Goal: Information Seeking & Learning: Find specific fact

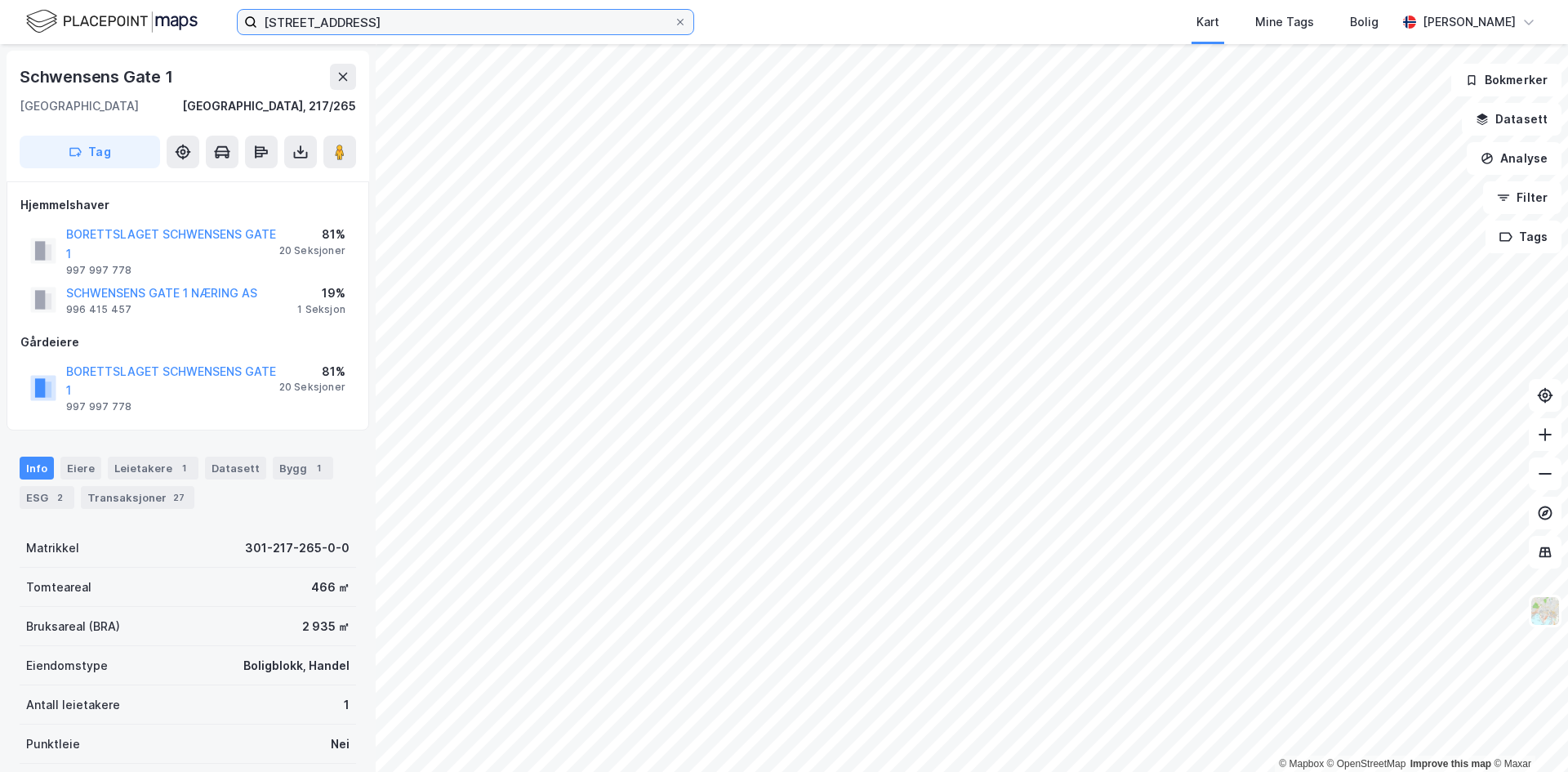
click at [397, 32] on input "[STREET_ADDRESS]" at bounding box center [465, 22] width 417 height 24
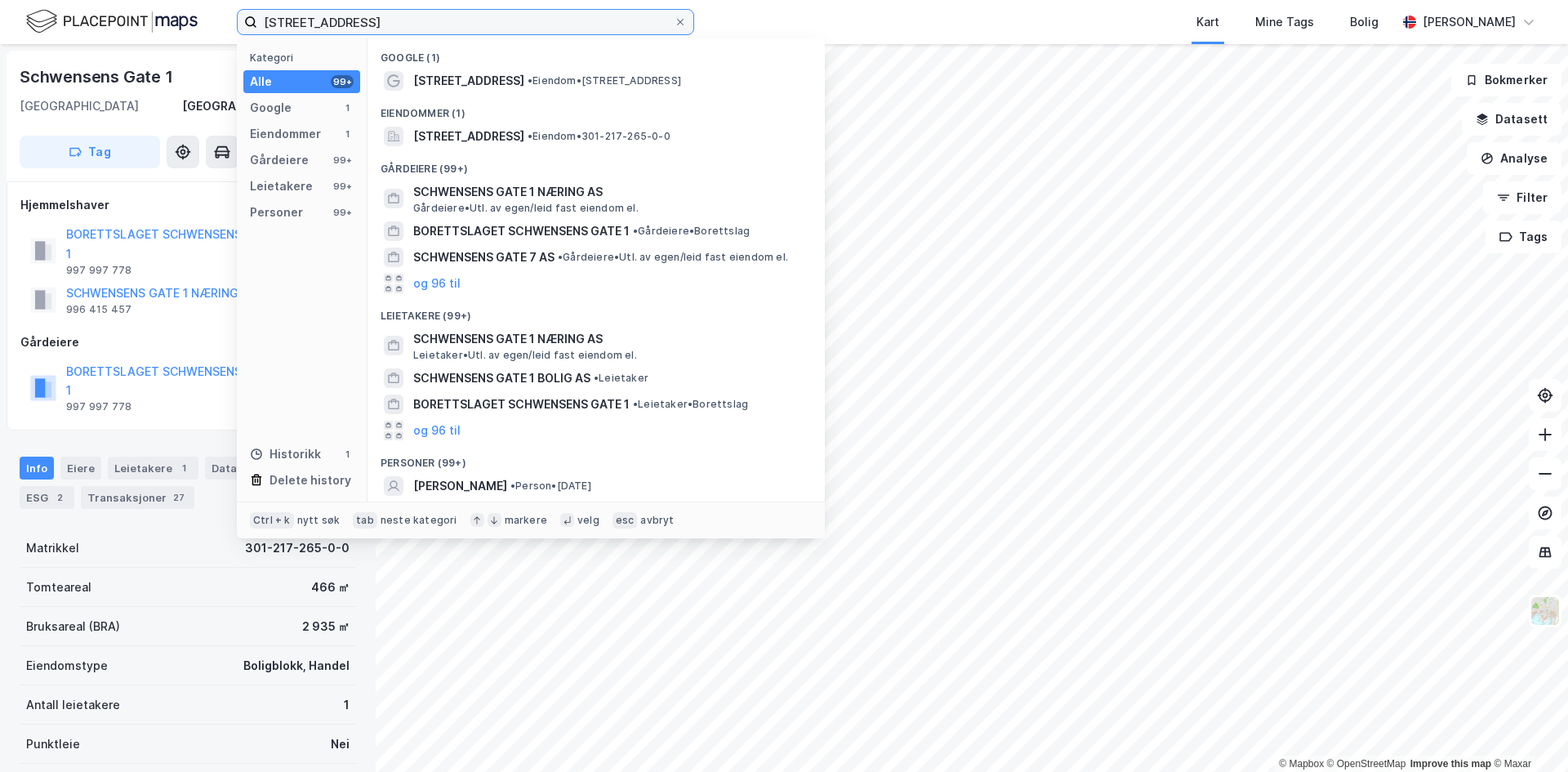
click at [397, 32] on input "[STREET_ADDRESS]" at bounding box center [465, 22] width 417 height 24
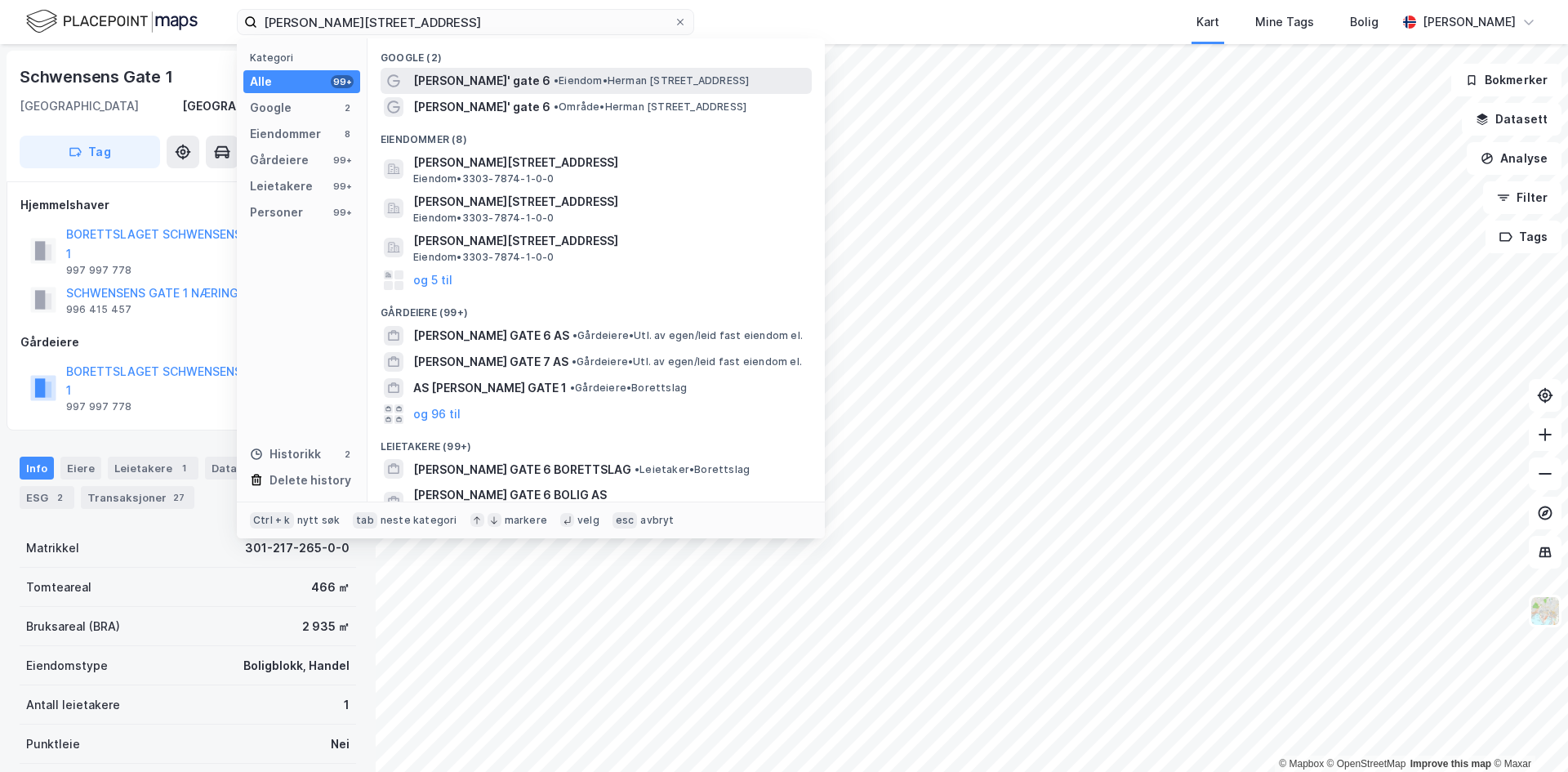
click at [498, 73] on span "[PERSON_NAME]' gate 6" at bounding box center [481, 81] width 137 height 20
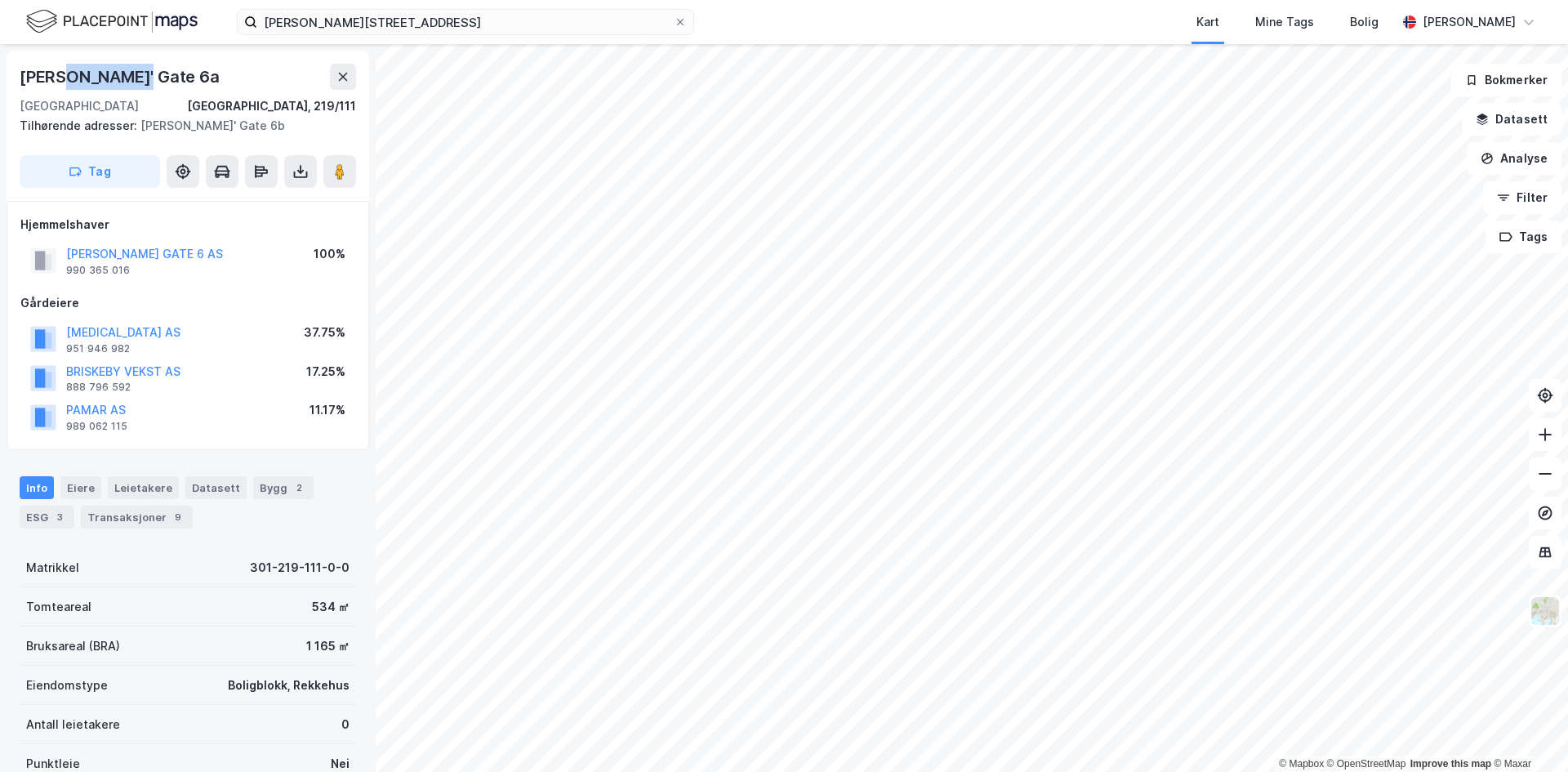
drag, startPoint x: 68, startPoint y: 76, endPoint x: 222, endPoint y: 74, distance: 154.0
click at [216, 74] on div "[PERSON_NAME]' Gate 6a" at bounding box center [187, 76] width 336 height 26
click at [225, 74] on div "[PERSON_NAME]' Gate 6a" at bounding box center [187, 76] width 336 height 26
click at [259, 126] on div "Tilhørende adresser: [PERSON_NAME]' Gate 6b" at bounding box center [181, 126] width 324 height 20
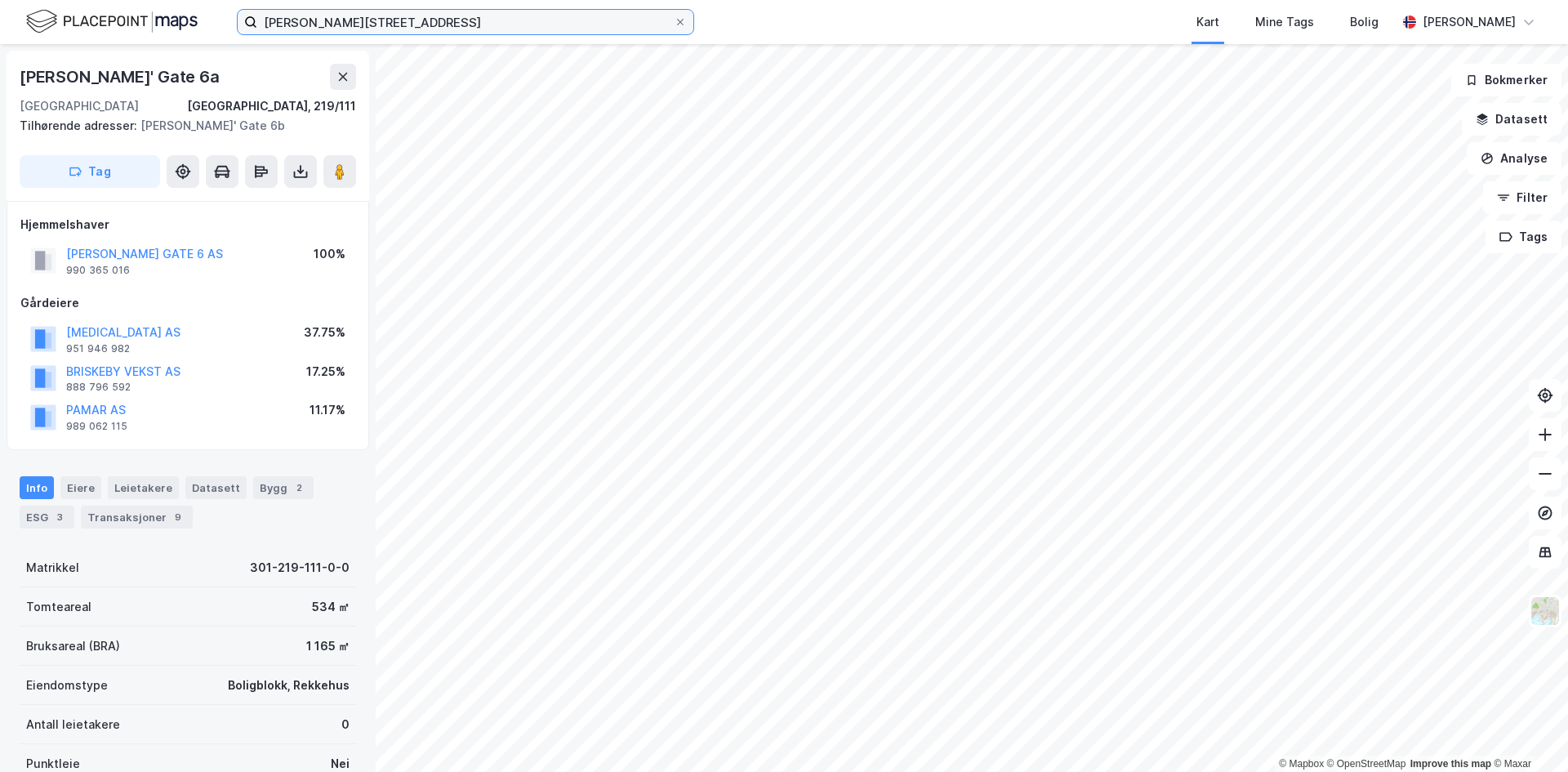
click at [546, 11] on input "[PERSON_NAME][STREET_ADDRESS]" at bounding box center [465, 22] width 417 height 24
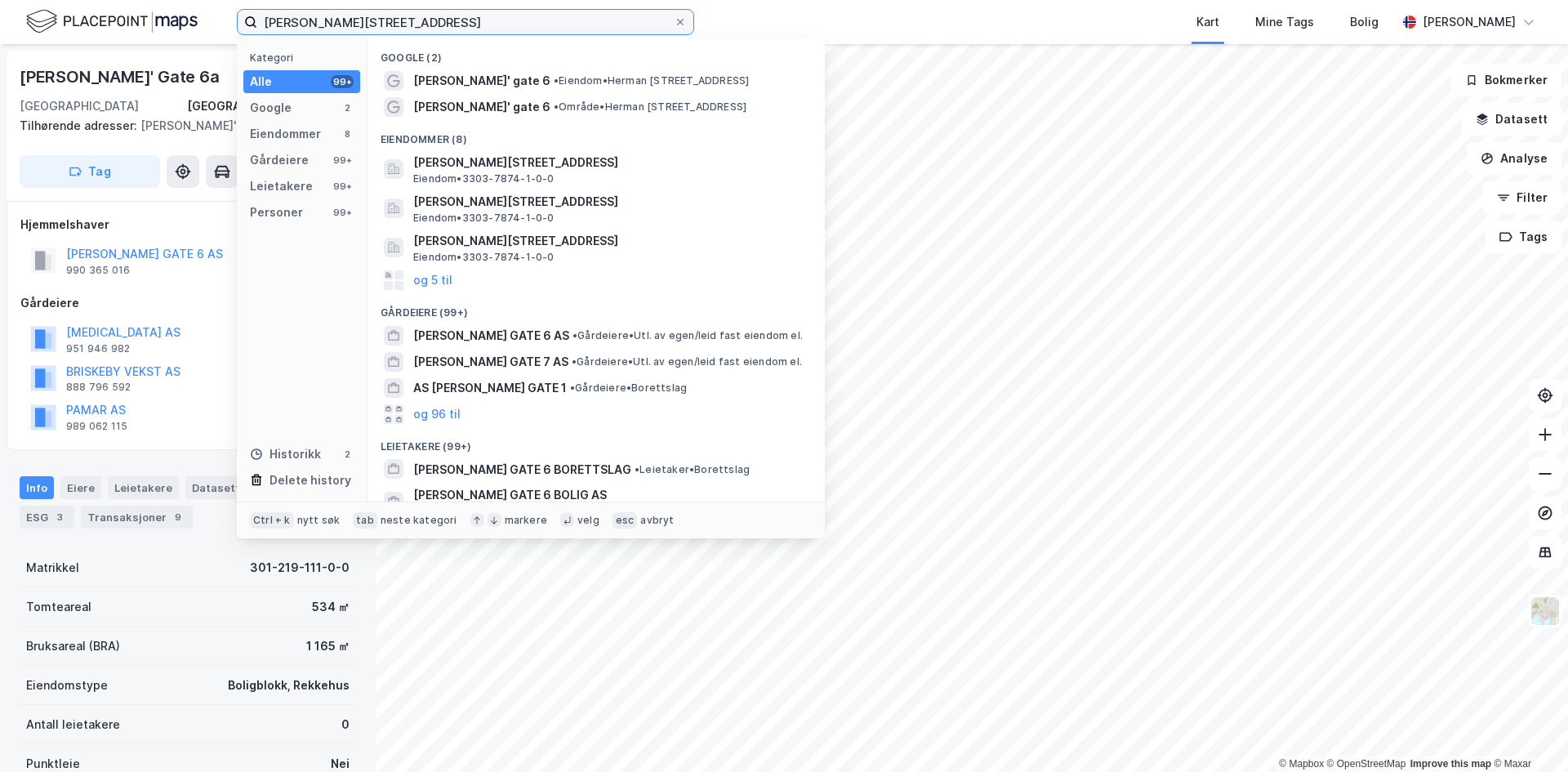
click at [546, 11] on input "[PERSON_NAME][STREET_ADDRESS]" at bounding box center [465, 22] width 417 height 24
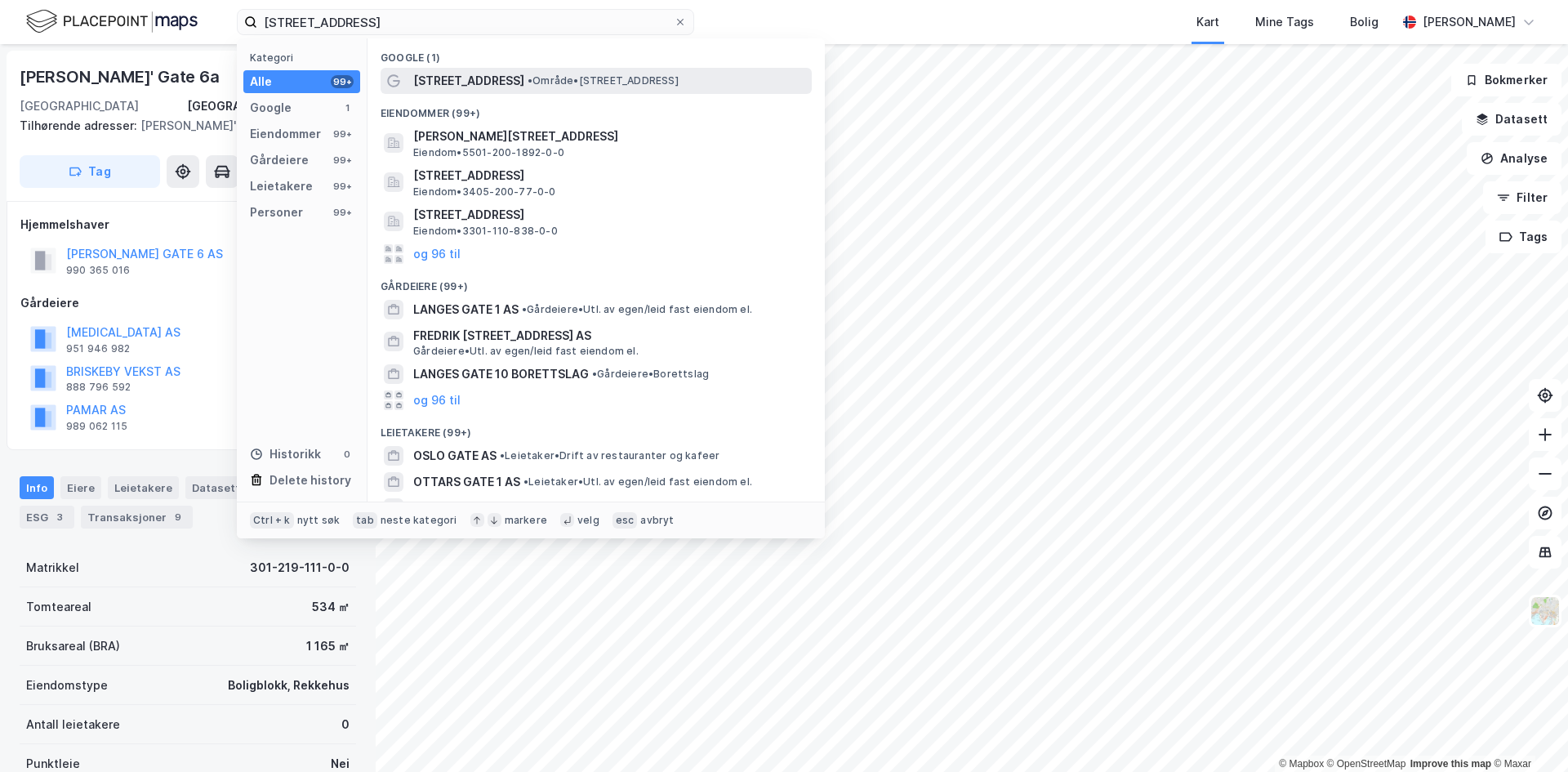
click at [524, 90] on div "[STREET_ADDRESS] • Område • [STREET_ADDRESS]" at bounding box center [611, 81] width 395 height 20
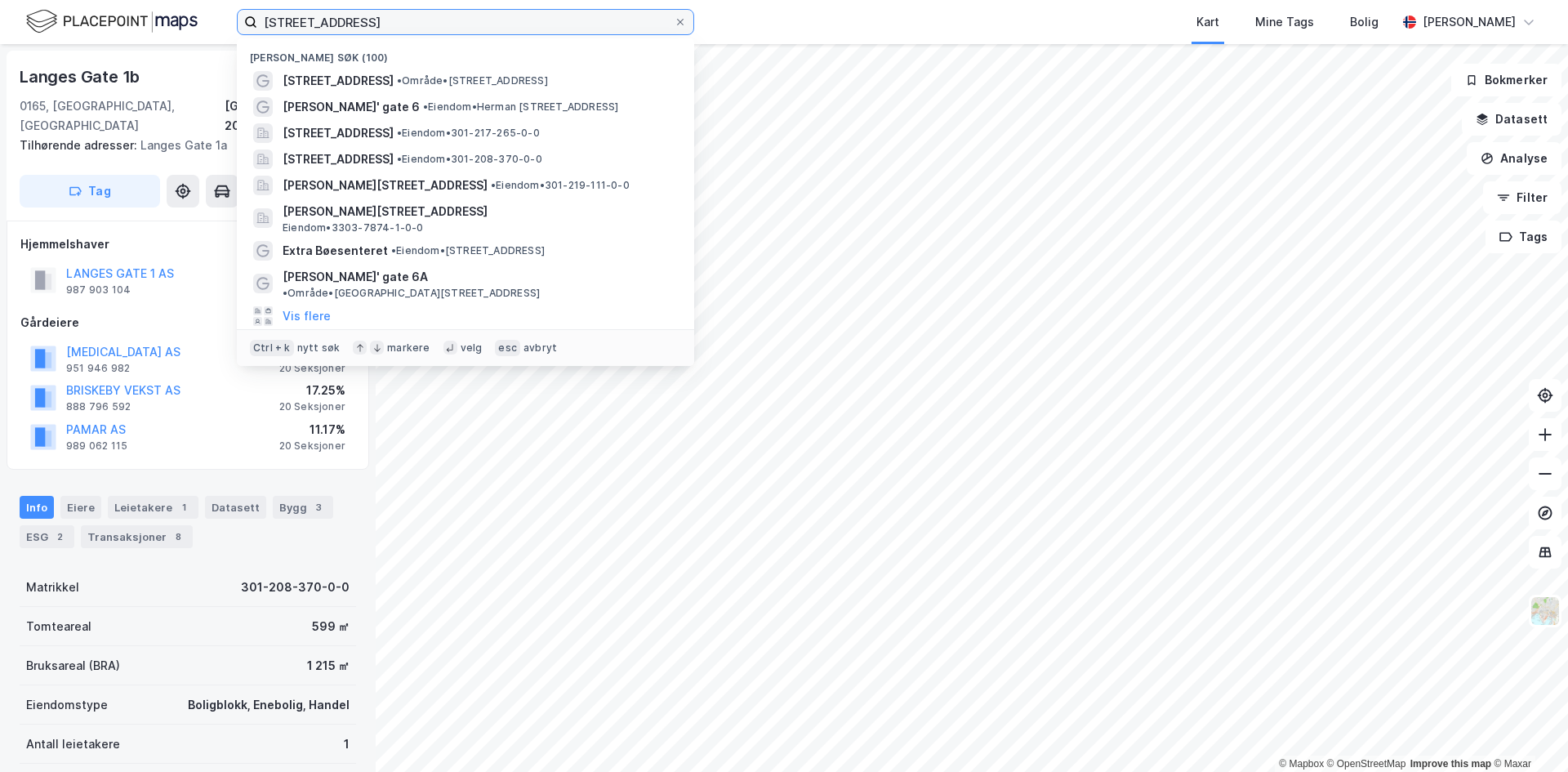
click at [394, 20] on input "[STREET_ADDRESS]" at bounding box center [465, 22] width 417 height 24
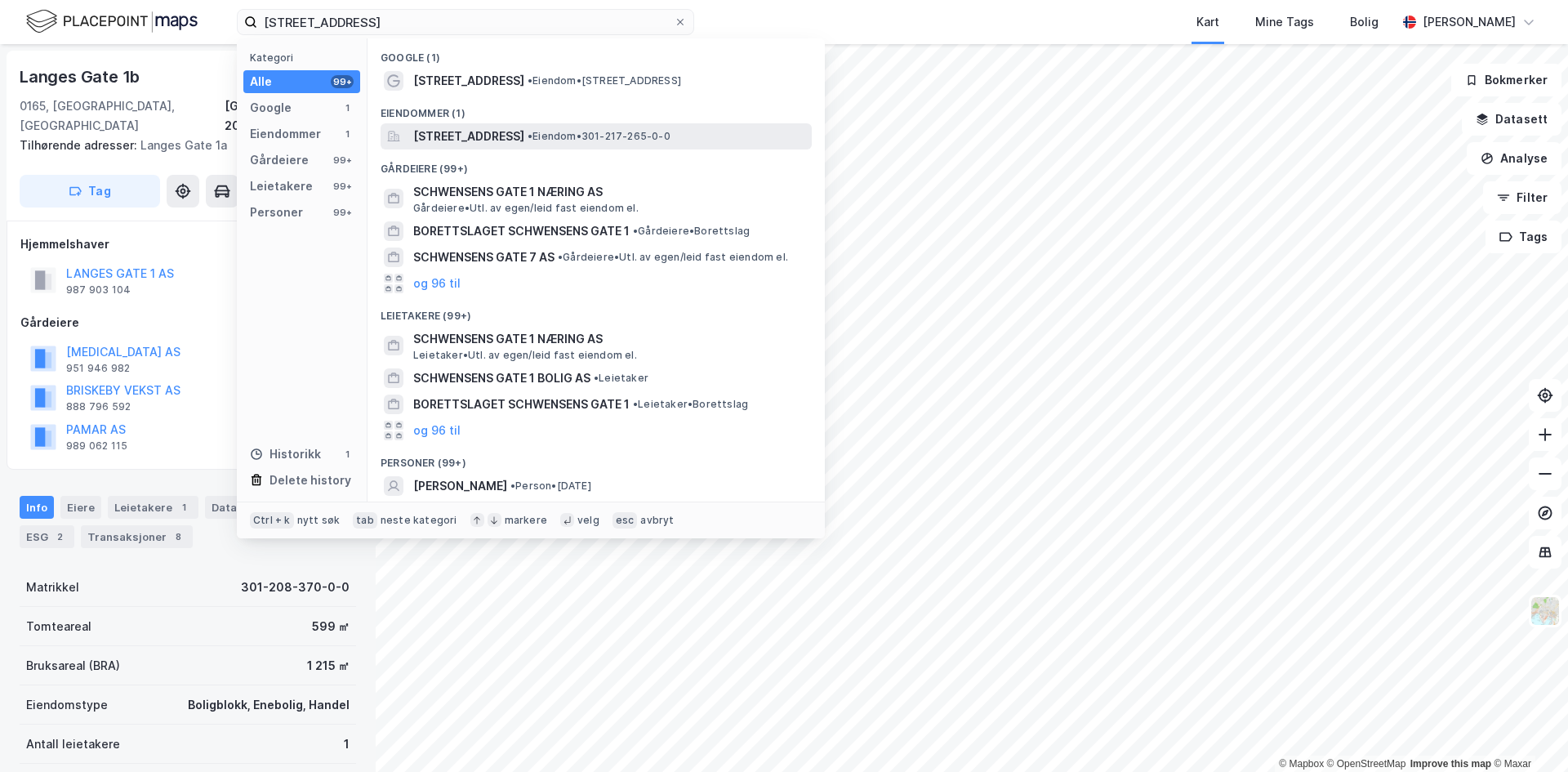
click at [524, 141] on span "[STREET_ADDRESS]" at bounding box center [469, 136] width 111 height 20
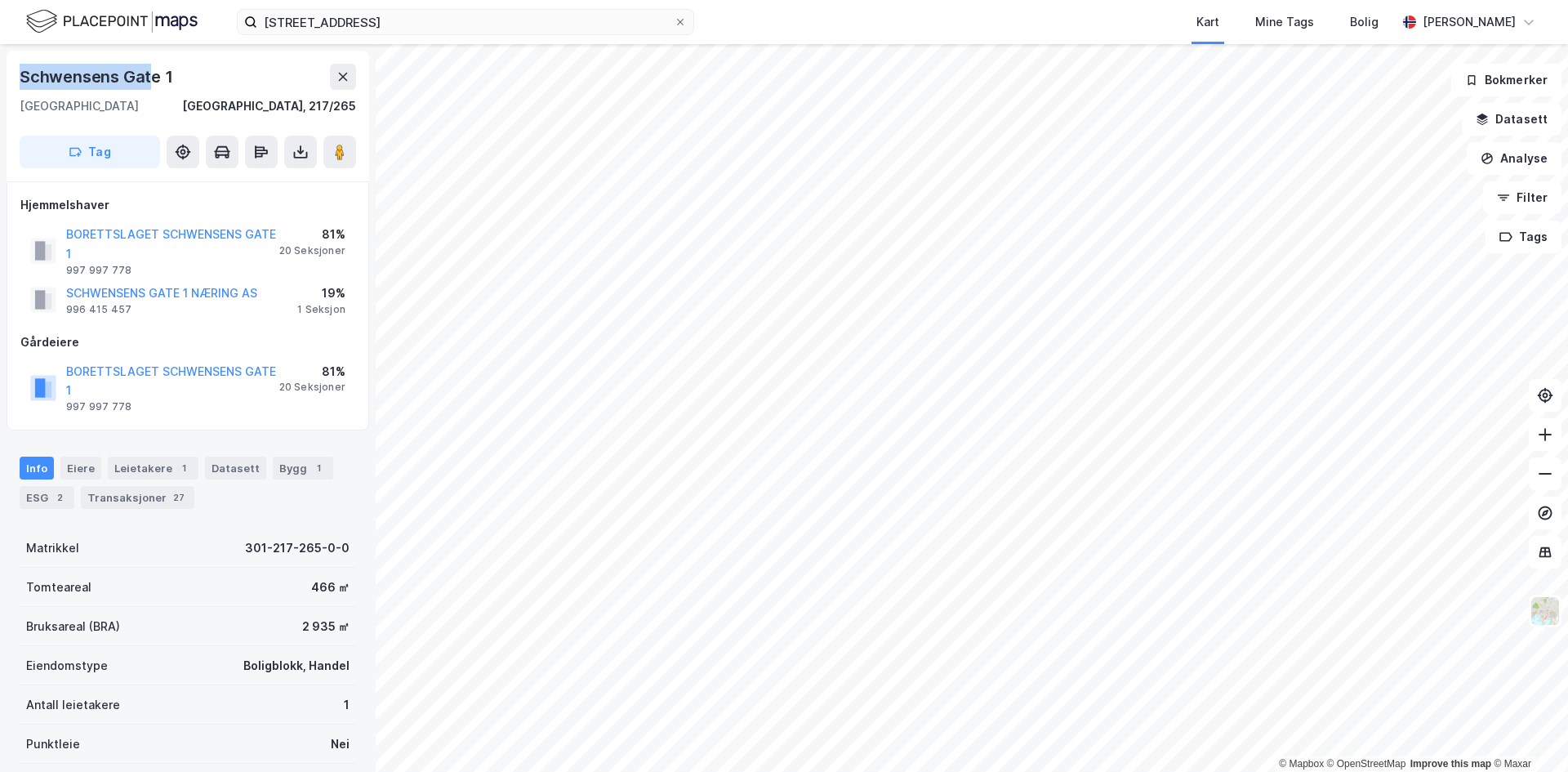
drag, startPoint x: 8, startPoint y: 74, endPoint x: 155, endPoint y: 82, distance: 147.2
click at [154, 82] on div "[STREET_ADDRESS], 217/265 Tag" at bounding box center [187, 116] width 362 height 131
drag, startPoint x: 155, startPoint y: 82, endPoint x: 192, endPoint y: 72, distance: 38.3
click at [157, 82] on div "Schwensens Gate 1" at bounding box center [98, 76] width 157 height 26
drag, startPoint x: 179, startPoint y: 70, endPoint x: 49, endPoint y: 69, distance: 130.0
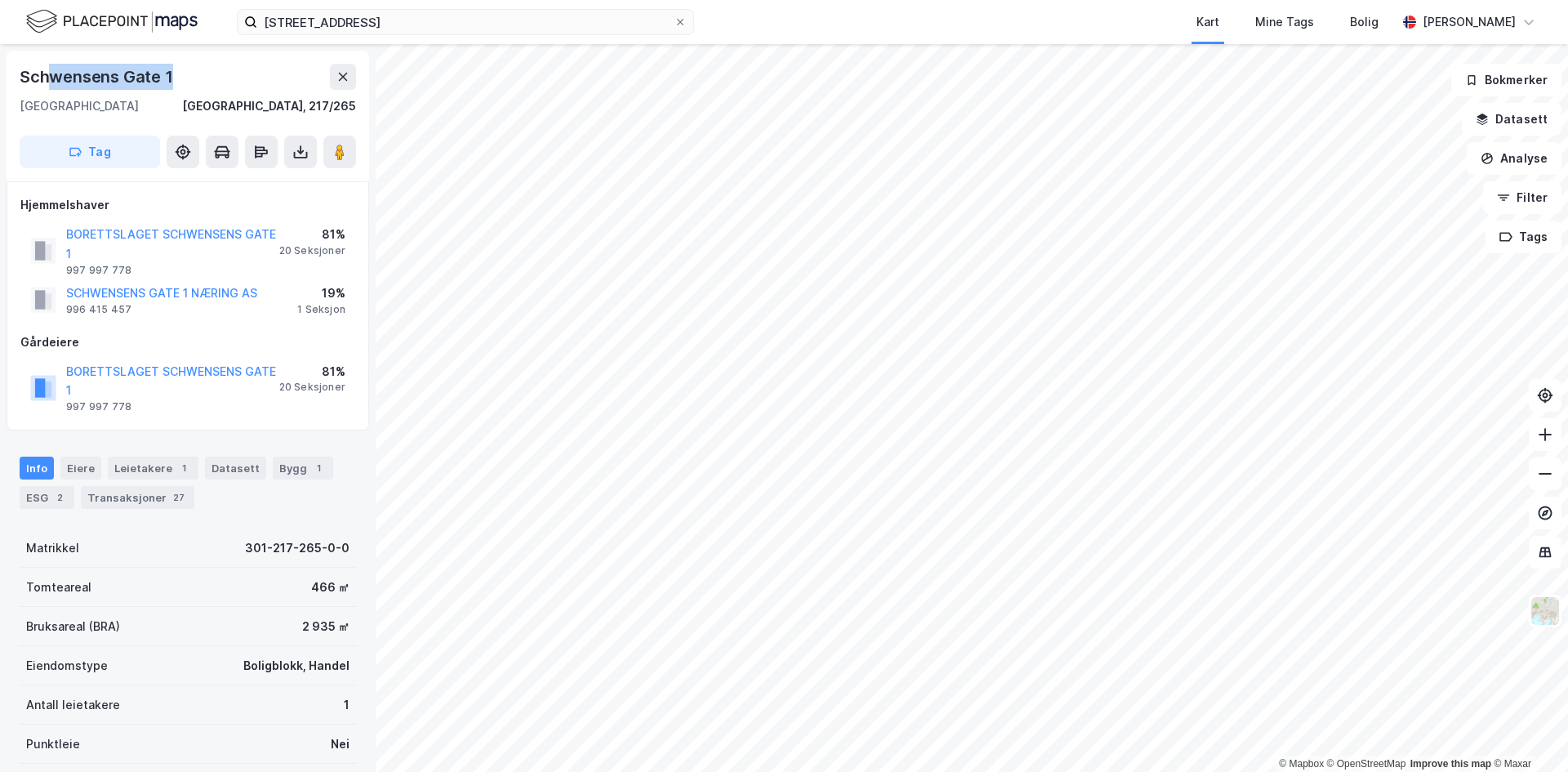
click at [51, 69] on div "Schwensens Gate 1" at bounding box center [187, 76] width 336 height 26
drag, startPoint x: 19, startPoint y: 68, endPoint x: 172, endPoint y: 98, distance: 155.9
click at [172, 98] on div "[STREET_ADDRESS], 217/265 Tag" at bounding box center [187, 116] width 362 height 131
click at [172, 98] on div "[GEOGRAPHIC_DATA], 217/265" at bounding box center [187, 106] width 336 height 20
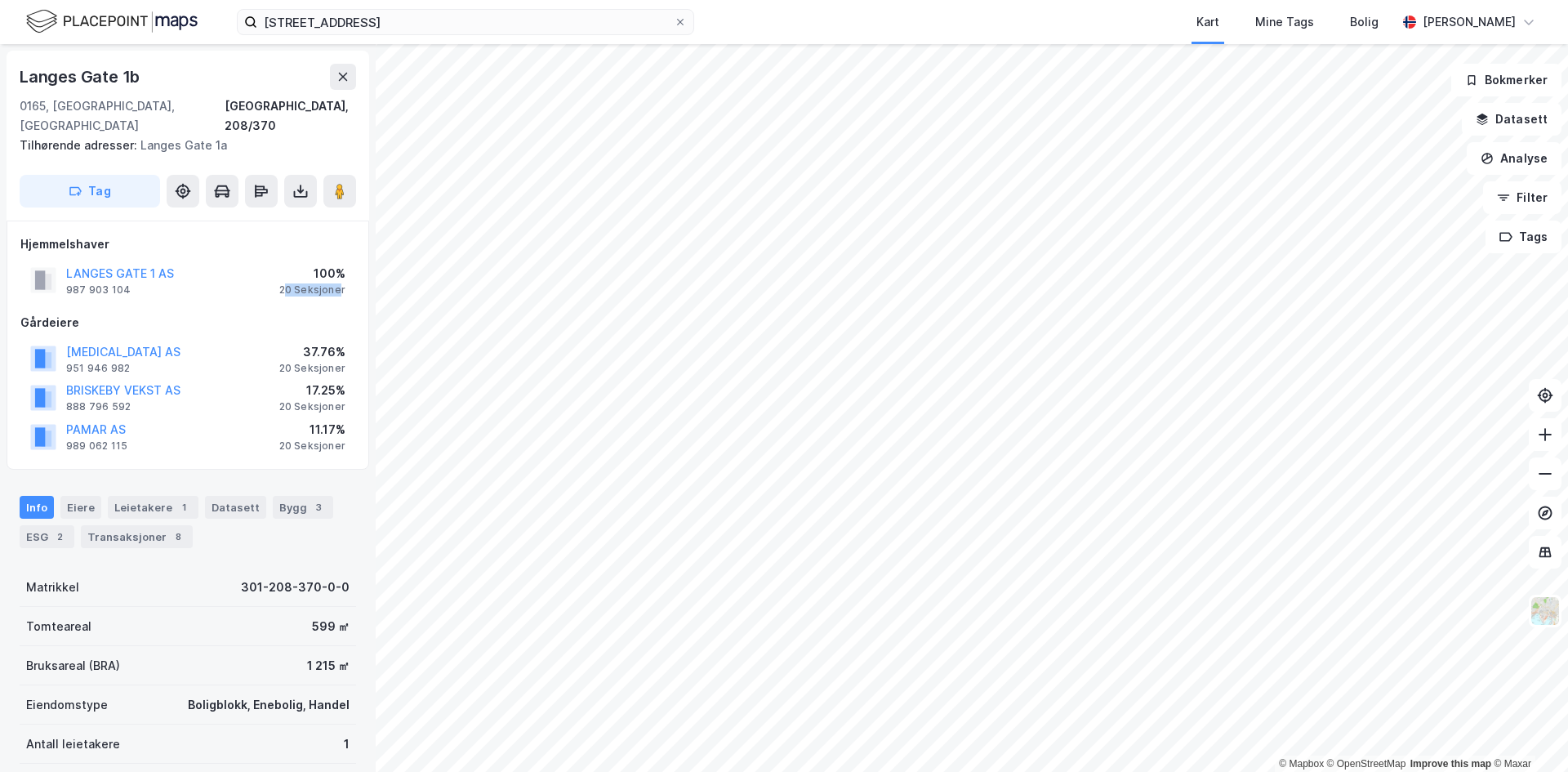
drag, startPoint x: 288, startPoint y: 272, endPoint x: 340, endPoint y: 277, distance: 52.2
click at [340, 277] on div "LANGES GATE 1 AS 987 903 104 100% 20 Seksjoner" at bounding box center [187, 281] width 334 height 39
click at [342, 277] on div "LANGES GATE 1 AS 987 903 104 100% 20 Seksjoner" at bounding box center [187, 281] width 334 height 39
click at [334, 274] on div "LANGES GATE 1 AS 987 903 104 100% 20 Seksjoner" at bounding box center [187, 281] width 334 height 39
click at [334, 283] on div "20 Seksjoner" at bounding box center [313, 290] width 66 height 13
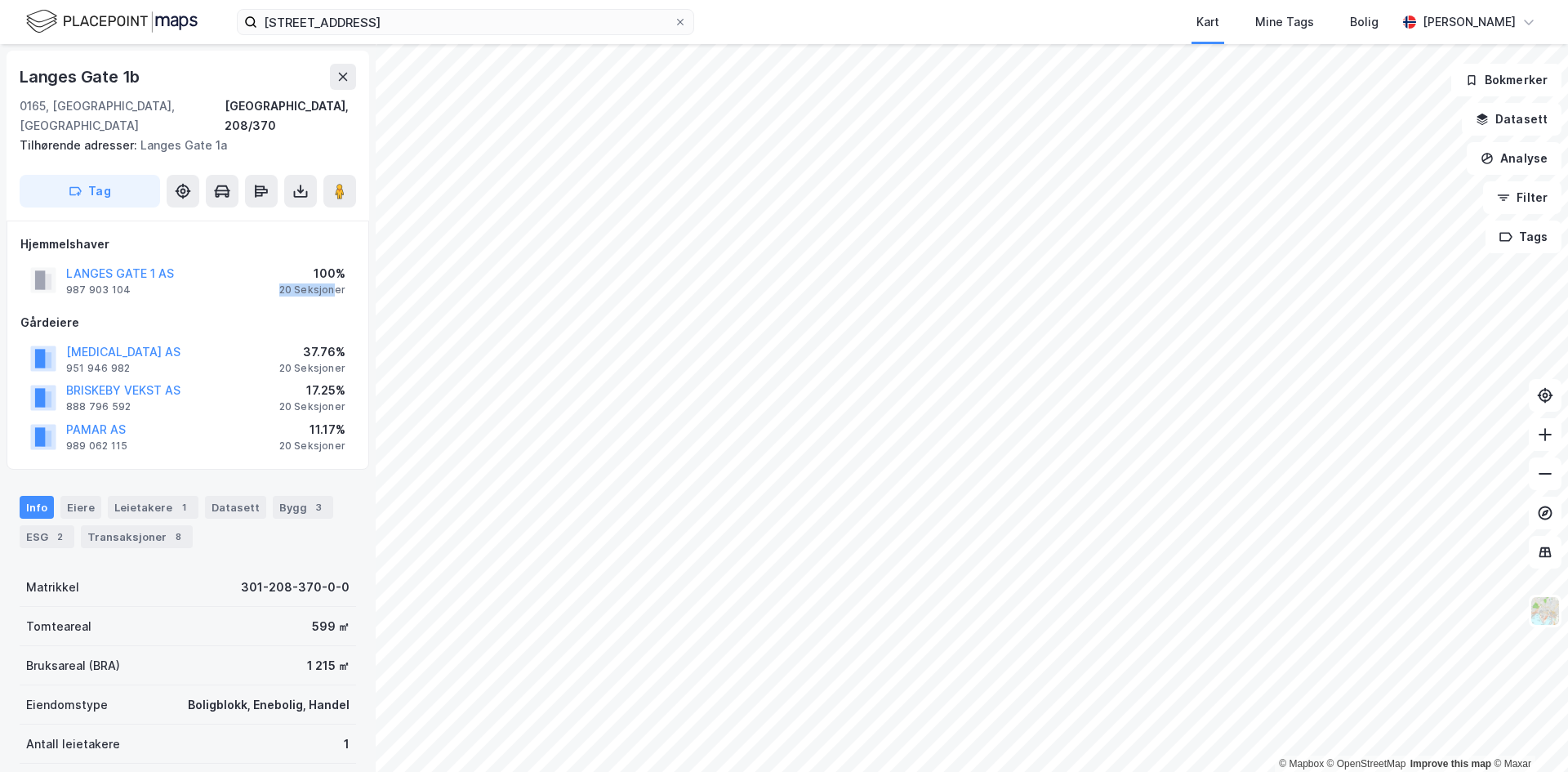
click at [334, 283] on div "20 Seksjoner" at bounding box center [313, 290] width 66 height 13
click at [282, 283] on div "Hjemmelshaver LANGES GATE 1 AS 987 903 104 100% 20 Seksjoner Gårdeiere [MEDICAL…" at bounding box center [187, 344] width 334 height 221
drag, startPoint x: 299, startPoint y: 269, endPoint x: 365, endPoint y: 271, distance: 66.0
click at [365, 271] on div "[STREET_ADDRESS], 208/370 Tilhørende adresser: [STREET_ADDRESS] Tag Hjemmelshav…" at bounding box center [187, 408] width 376 height 728
click at [313, 283] on div "20 Seksjoner" at bounding box center [313, 290] width 66 height 13
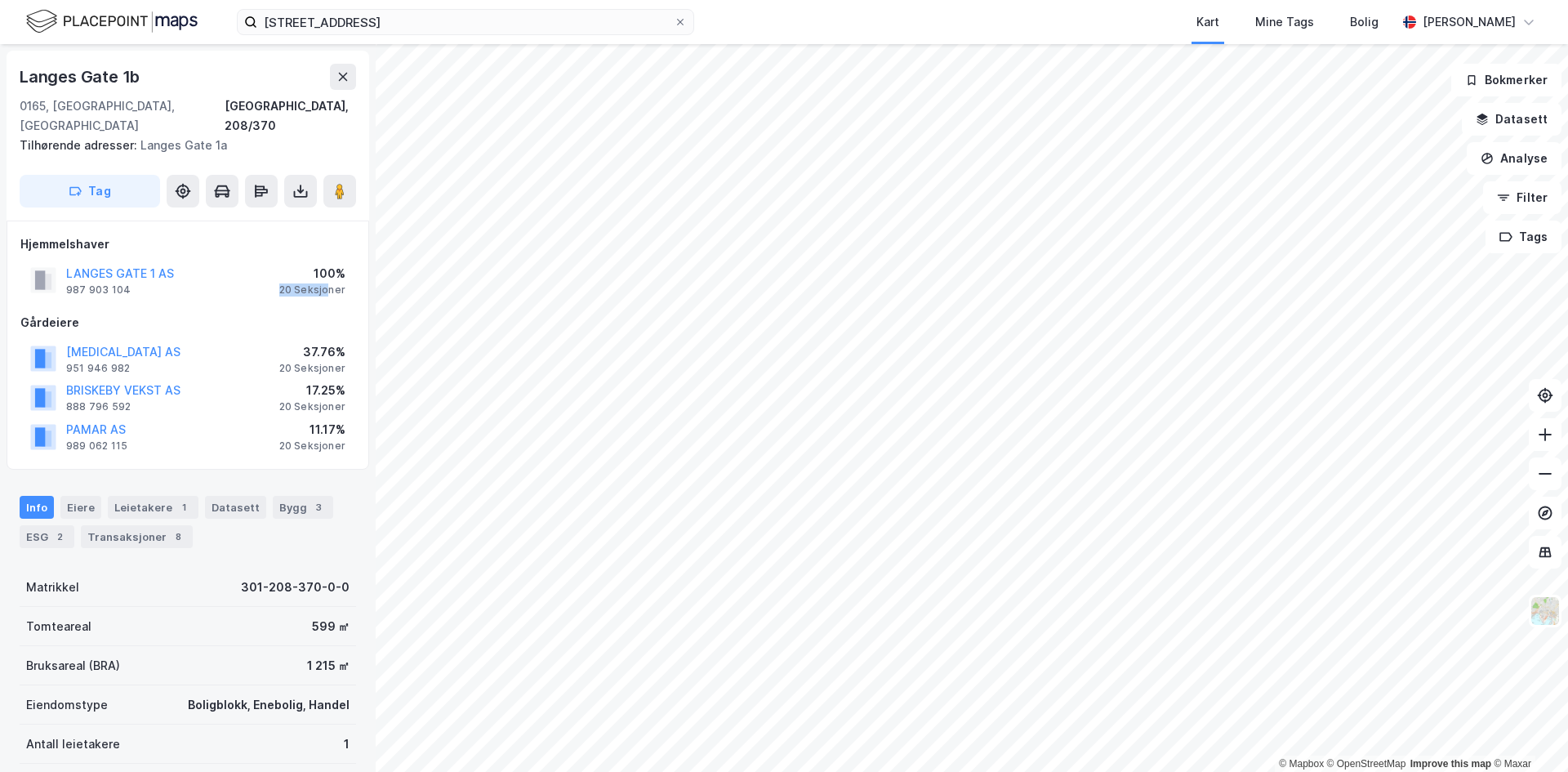
drag, startPoint x: 280, startPoint y: 273, endPoint x: 335, endPoint y: 273, distance: 55.0
click at [334, 273] on div "LANGES GATE 1 AS 987 903 104 100% 20 Seksjoner" at bounding box center [187, 281] width 334 height 39
click at [335, 283] on div "20 Seksjoner" at bounding box center [313, 290] width 66 height 13
drag, startPoint x: 352, startPoint y: 271, endPoint x: 282, endPoint y: 269, distance: 70.0
click at [282, 269] on div "LANGES GATE 1 AS 987 903 104 100% 20 Seksjoner" at bounding box center [187, 281] width 334 height 39
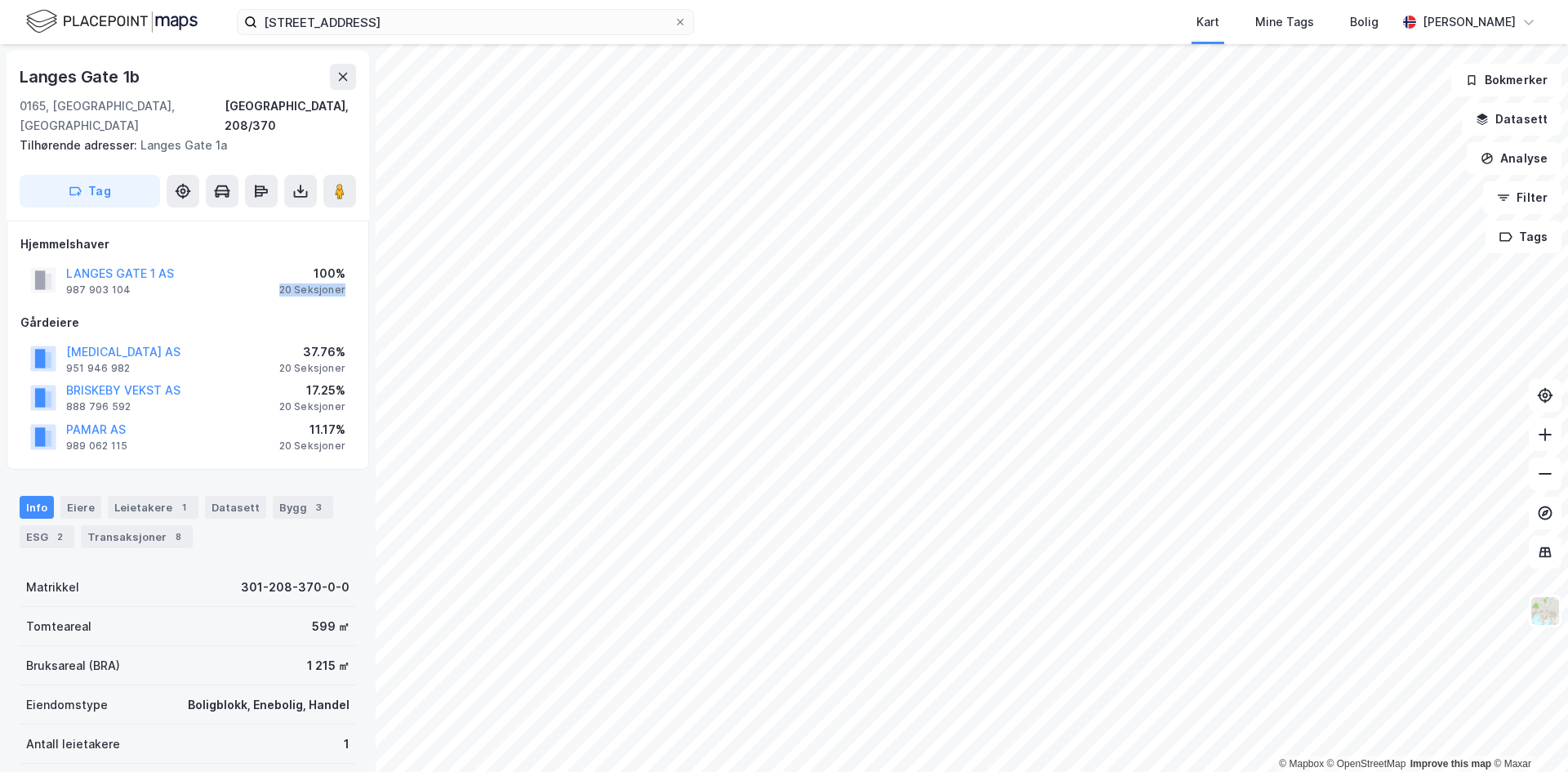
click at [282, 283] on div "20 Seksjoner" at bounding box center [313, 290] width 66 height 13
click at [408, 20] on input "[STREET_ADDRESS]" at bounding box center [465, 22] width 417 height 24
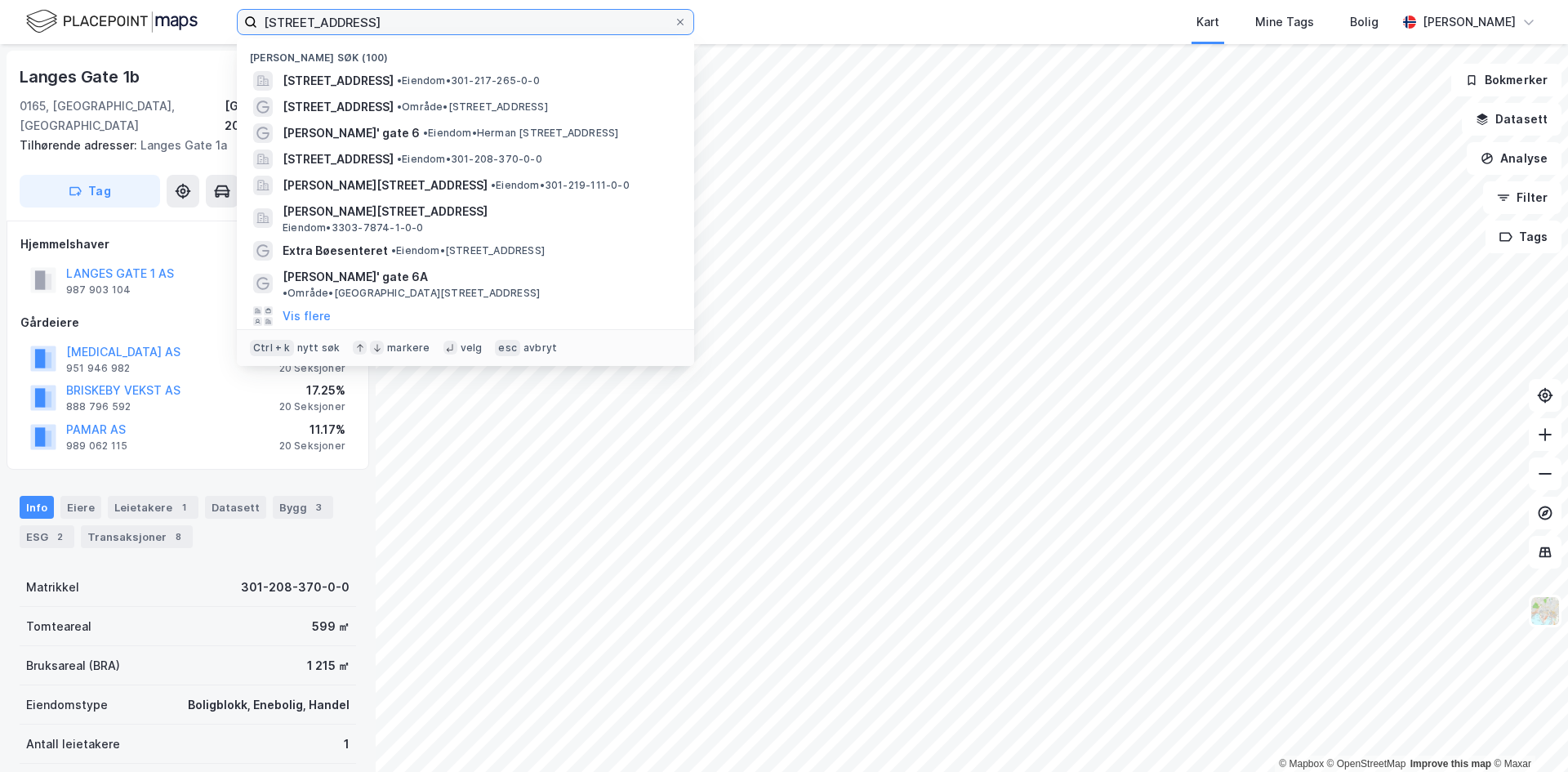
click at [408, 20] on input "[STREET_ADDRESS]" at bounding box center [465, 22] width 417 height 24
type input "[PERSON_NAME]"
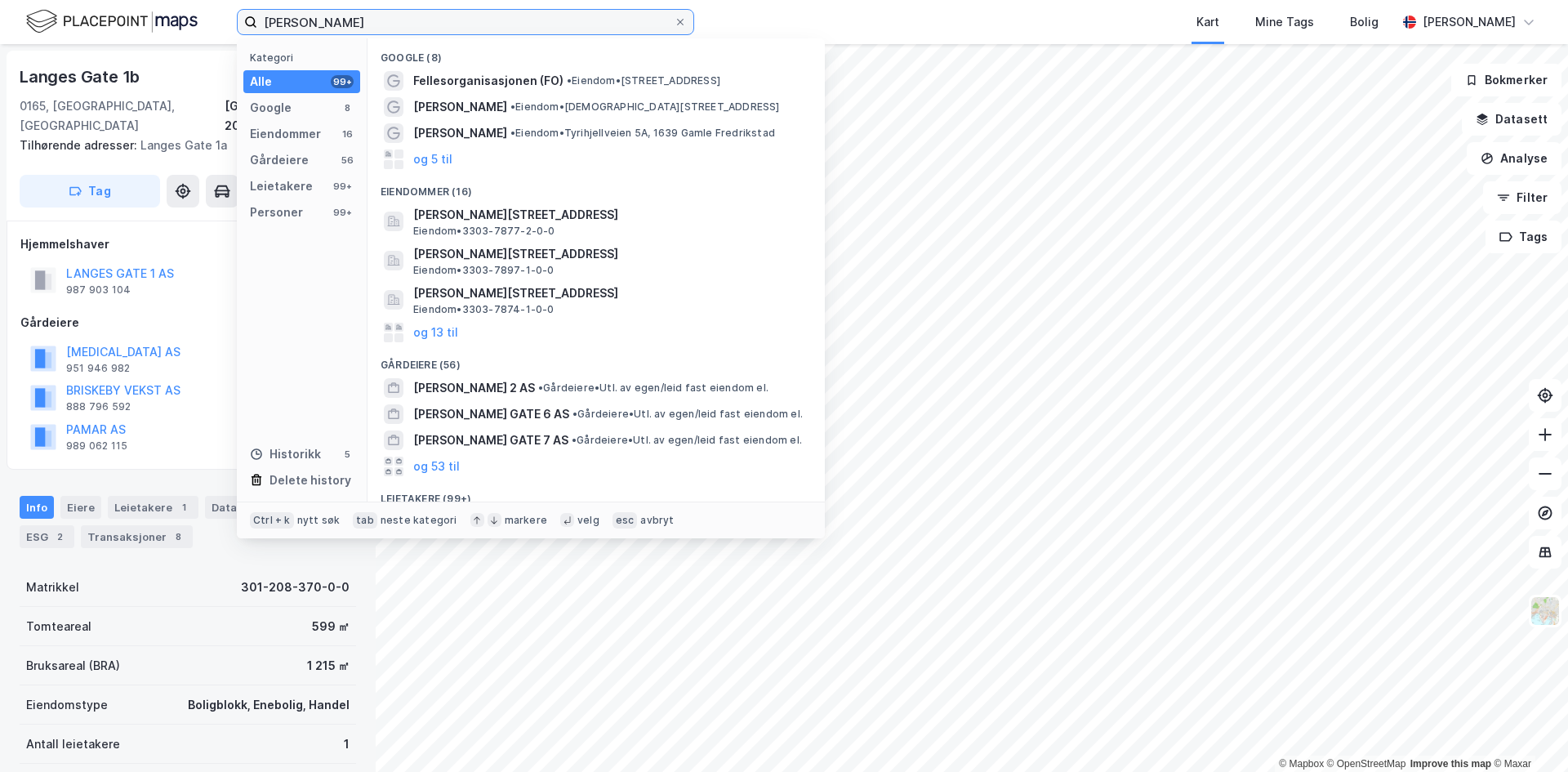
drag, startPoint x: 427, startPoint y: 19, endPoint x: 243, endPoint y: 7, distance: 184.4
click at [243, 7] on div "herman fo Kategori Alle 99+ Google 8 Eiendommer 16 Gårdeiere 56 Leietakere 99+ …" at bounding box center [784, 22] width 1568 height 44
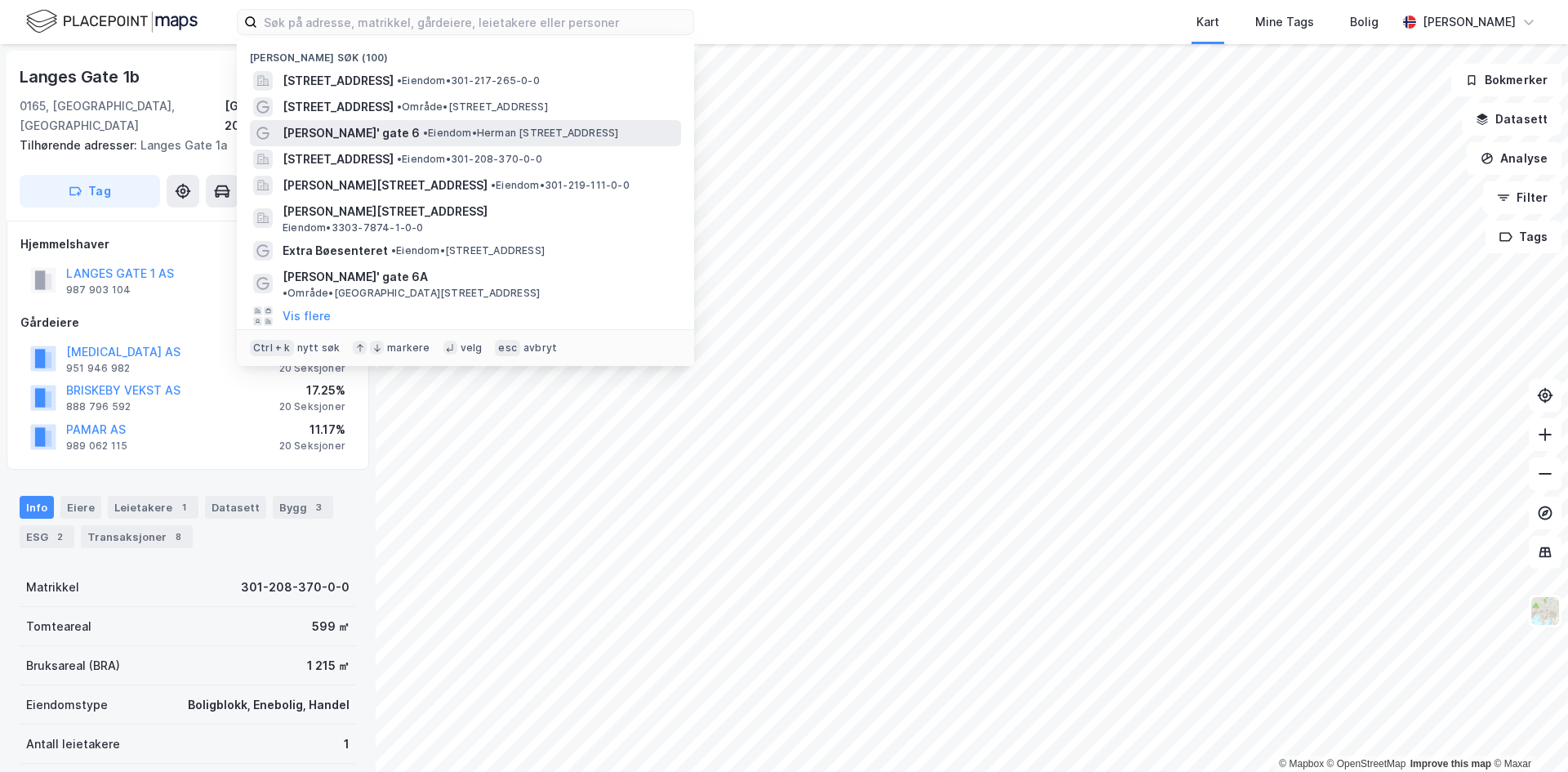
click at [336, 134] on span "[PERSON_NAME]' gate 6" at bounding box center [351, 134] width 137 height 20
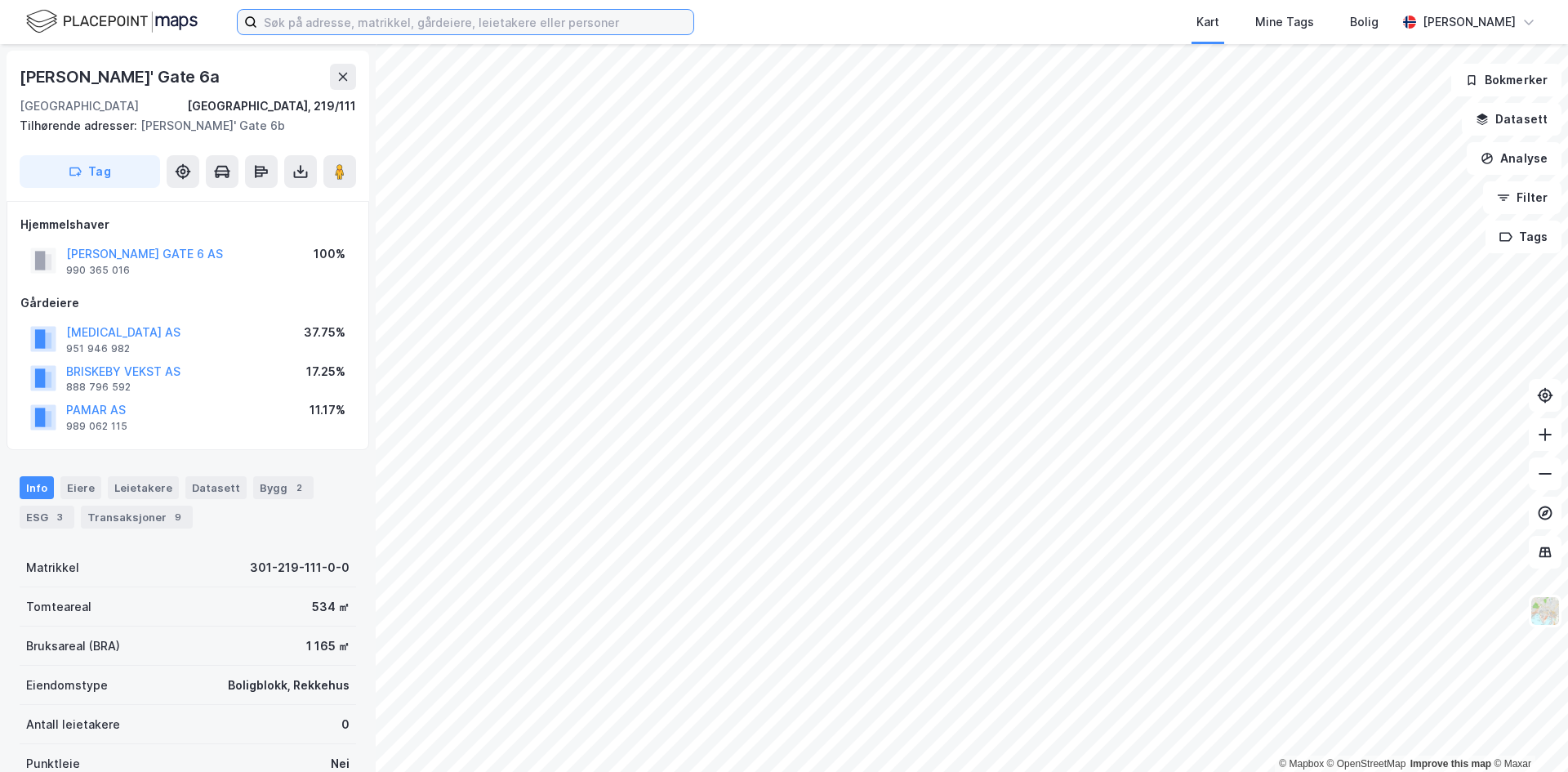
click at [484, 23] on input at bounding box center [475, 22] width 436 height 24
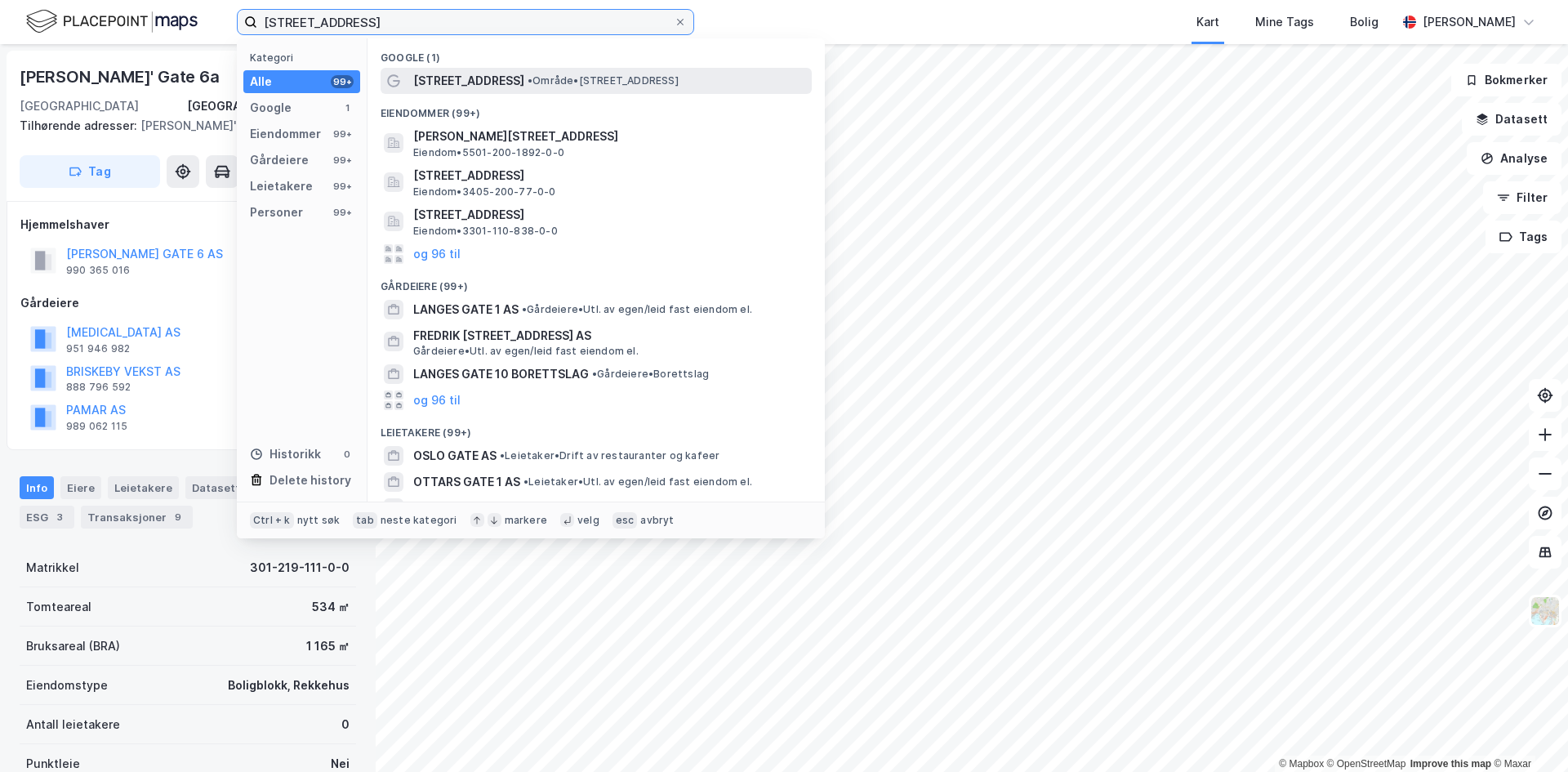
type input "[STREET_ADDRESS]"
click at [527, 86] on span "• Område • [STREET_ADDRESS]" at bounding box center [602, 81] width 152 height 13
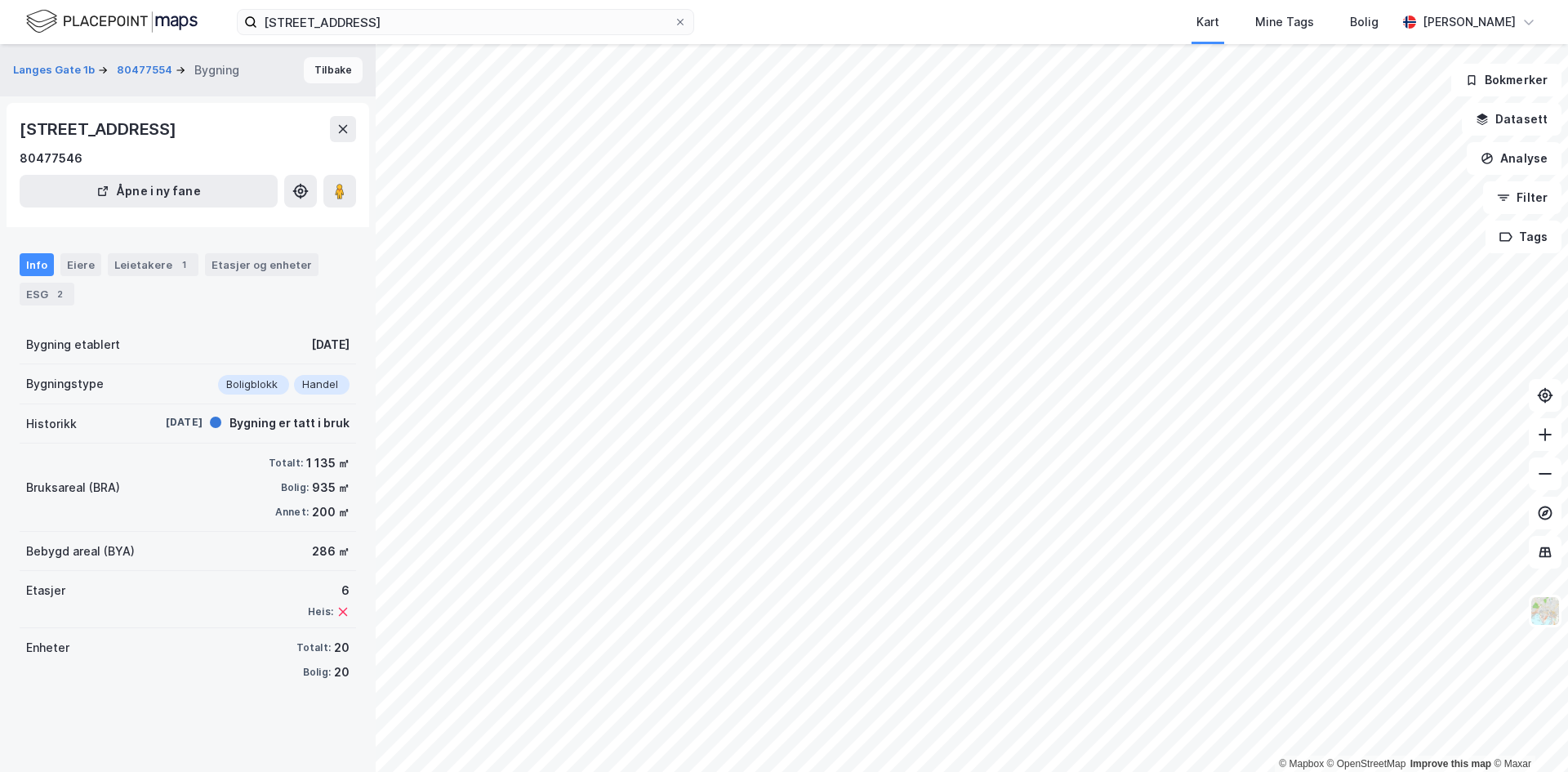
click at [316, 70] on button "Tilbake" at bounding box center [334, 70] width 59 height 26
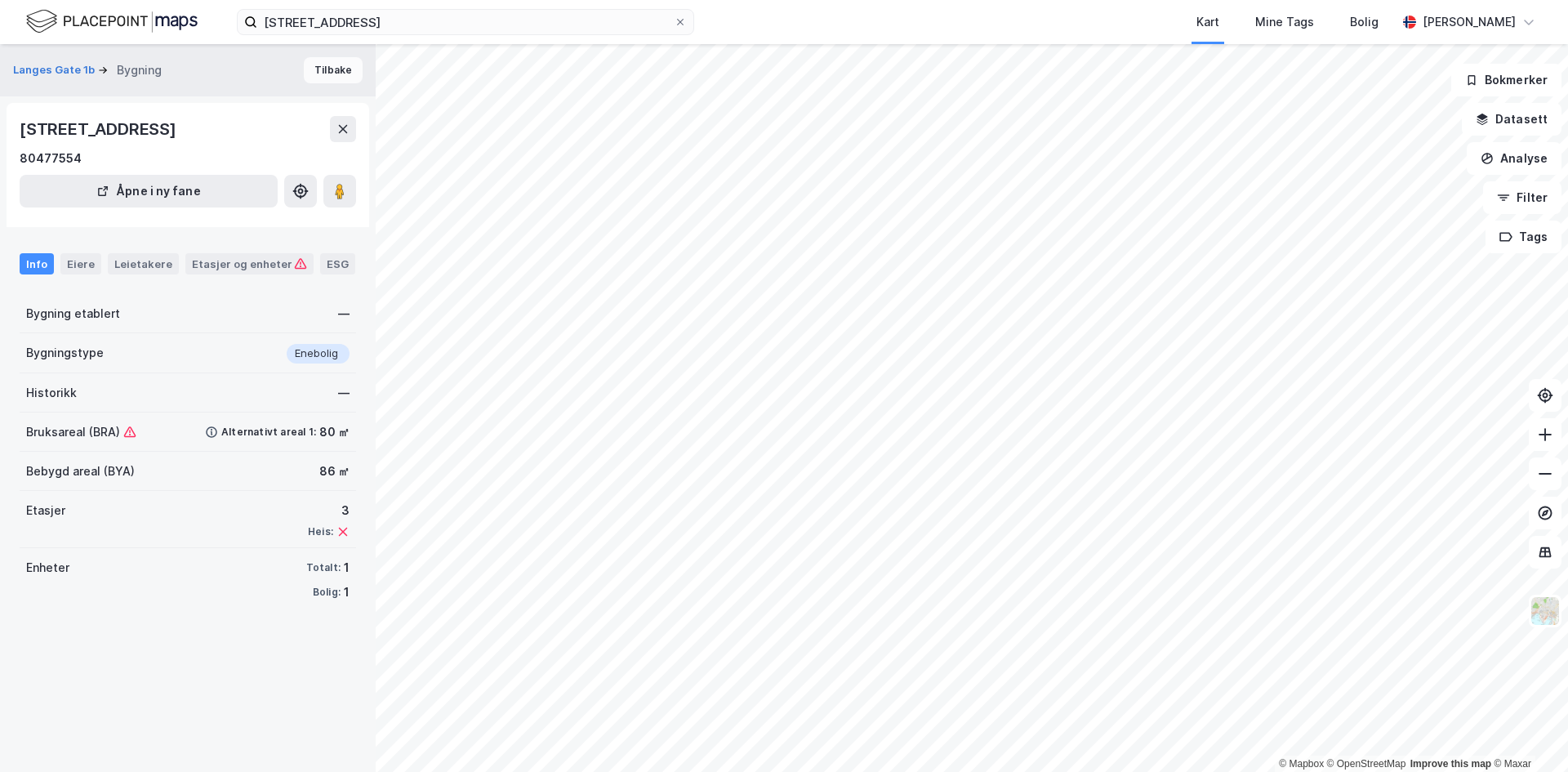
click at [333, 61] on button "Tilbake" at bounding box center [334, 70] width 59 height 26
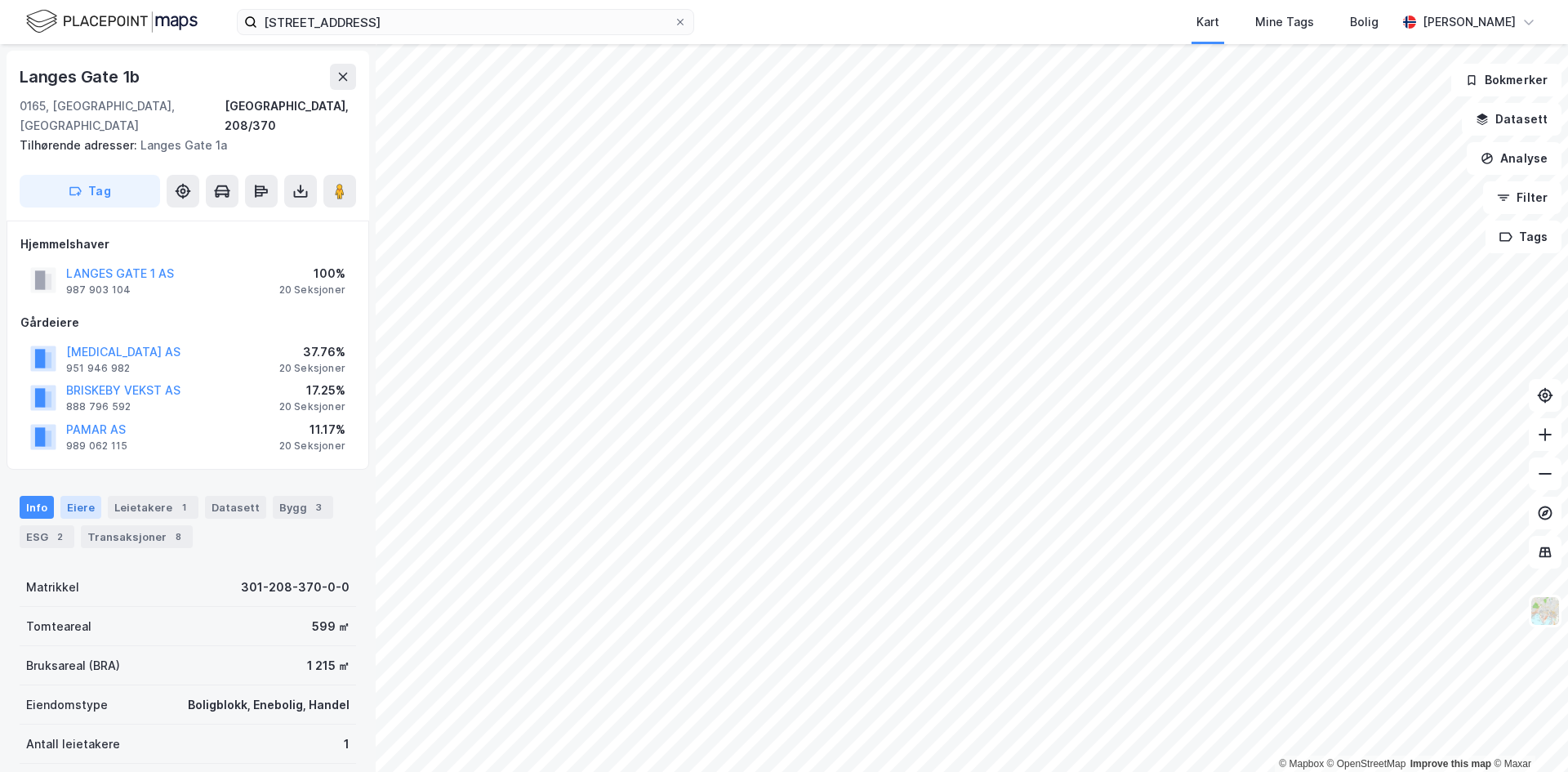
click at [74, 496] on div "Eiere" at bounding box center [81, 507] width 41 height 23
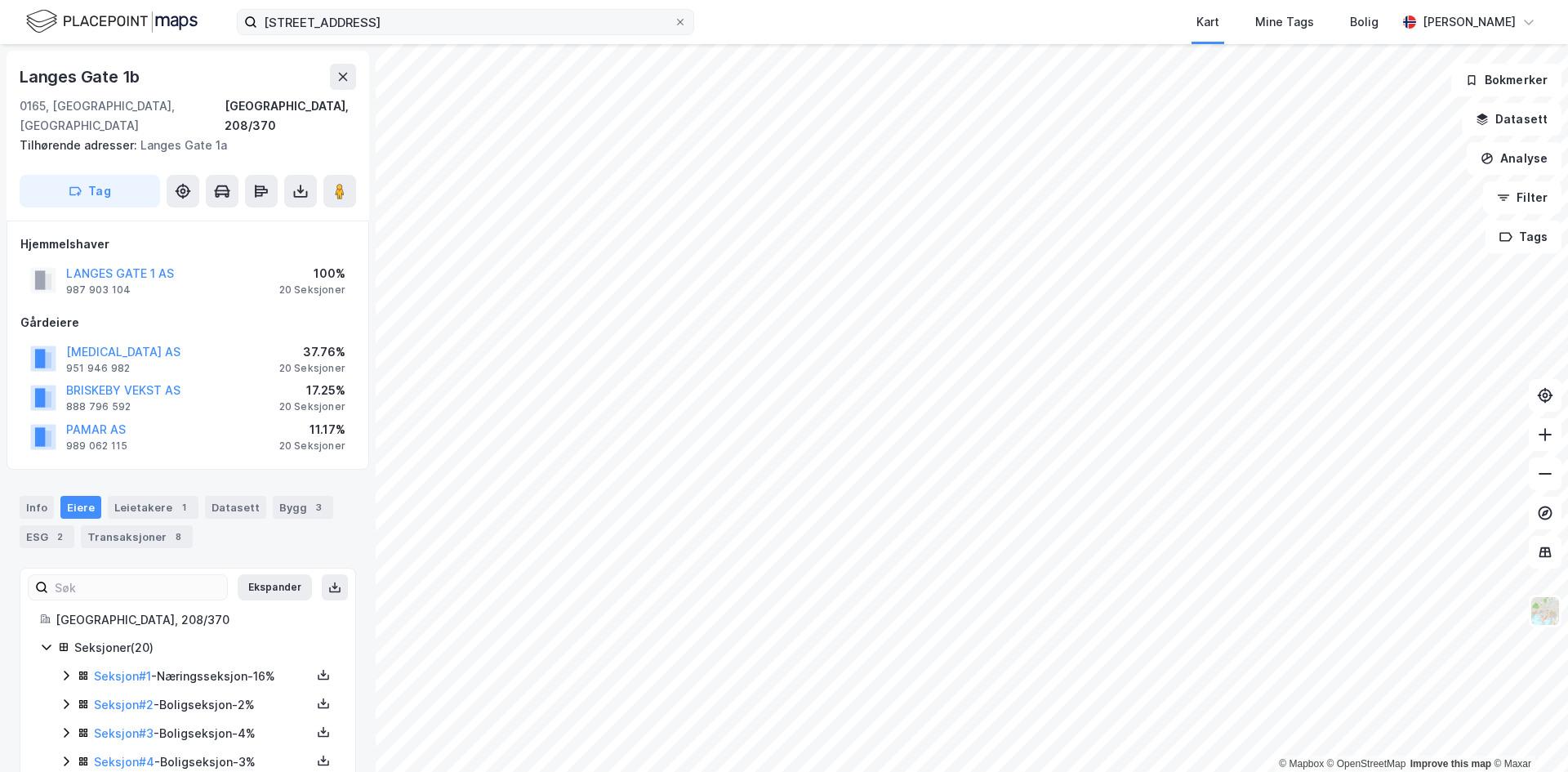
click at [680, 30] on label "[STREET_ADDRESS]" at bounding box center [465, 22] width 457 height 26
click at [674, 30] on input "[STREET_ADDRESS]" at bounding box center [465, 22] width 417 height 24
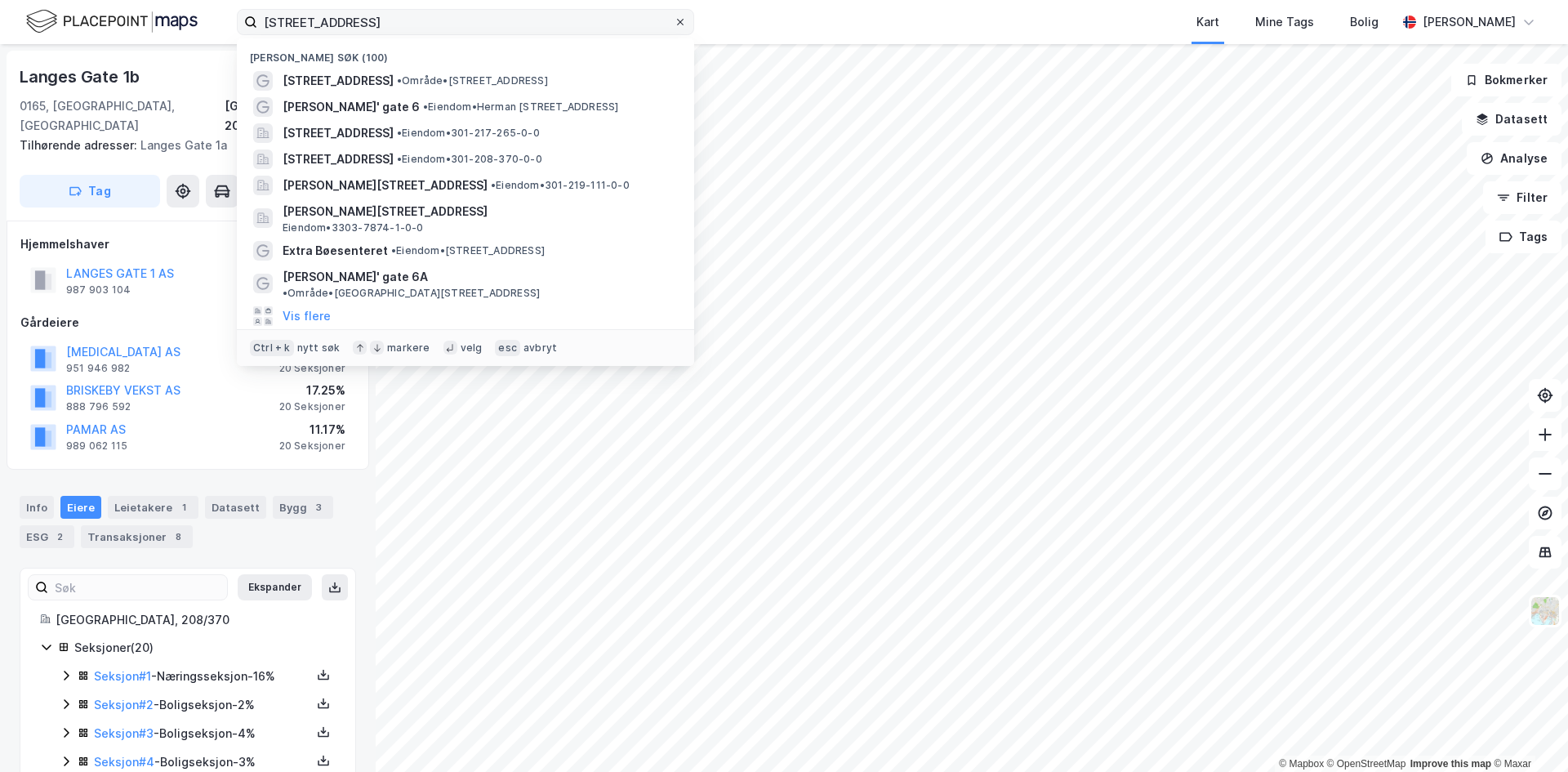
click at [680, 22] on icon at bounding box center [680, 22] width 10 height 10
click at [674, 22] on input "[STREET_ADDRESS]" at bounding box center [465, 22] width 417 height 24
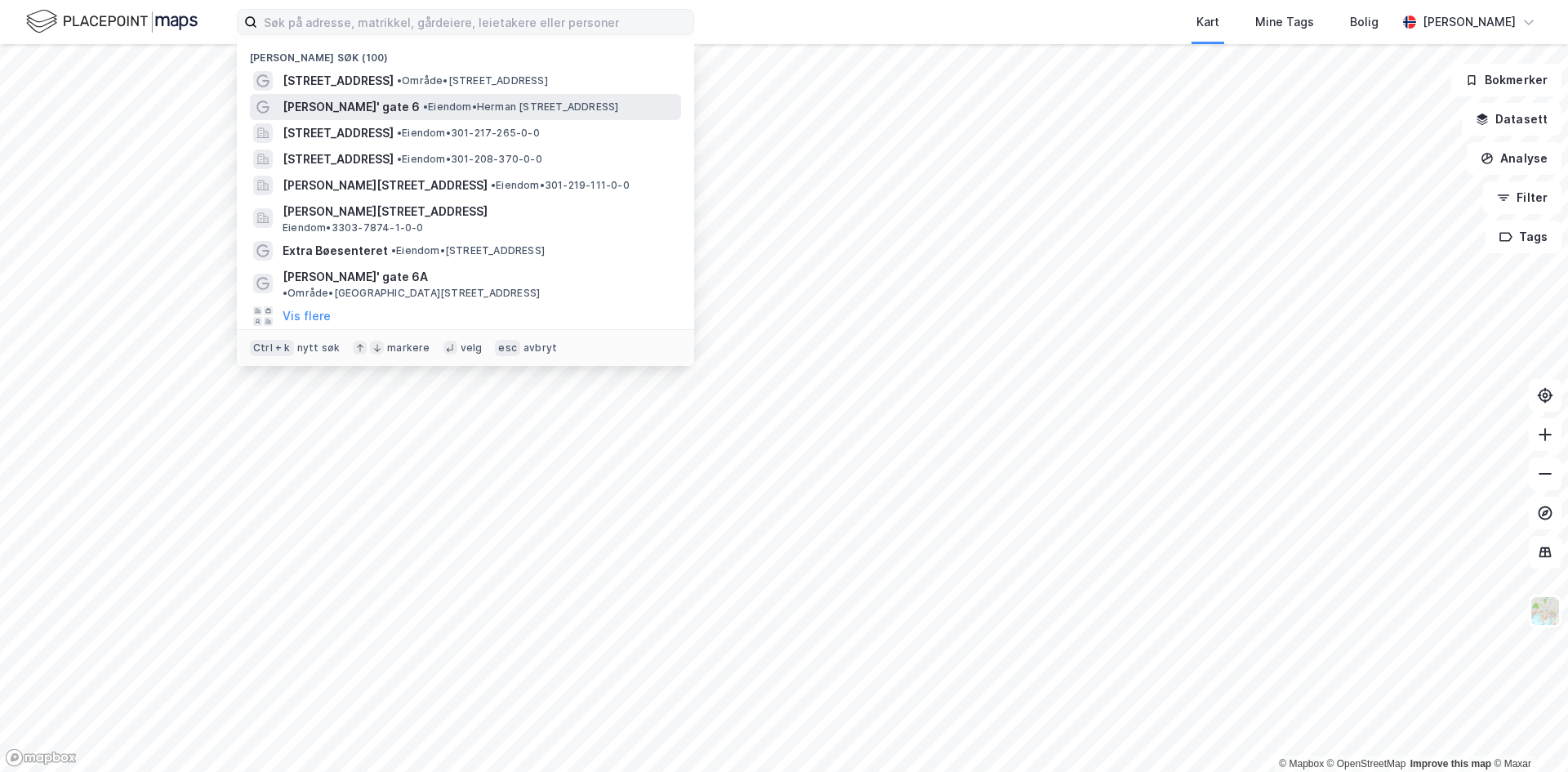
click at [347, 100] on span "[PERSON_NAME]' gate 6" at bounding box center [351, 107] width 137 height 20
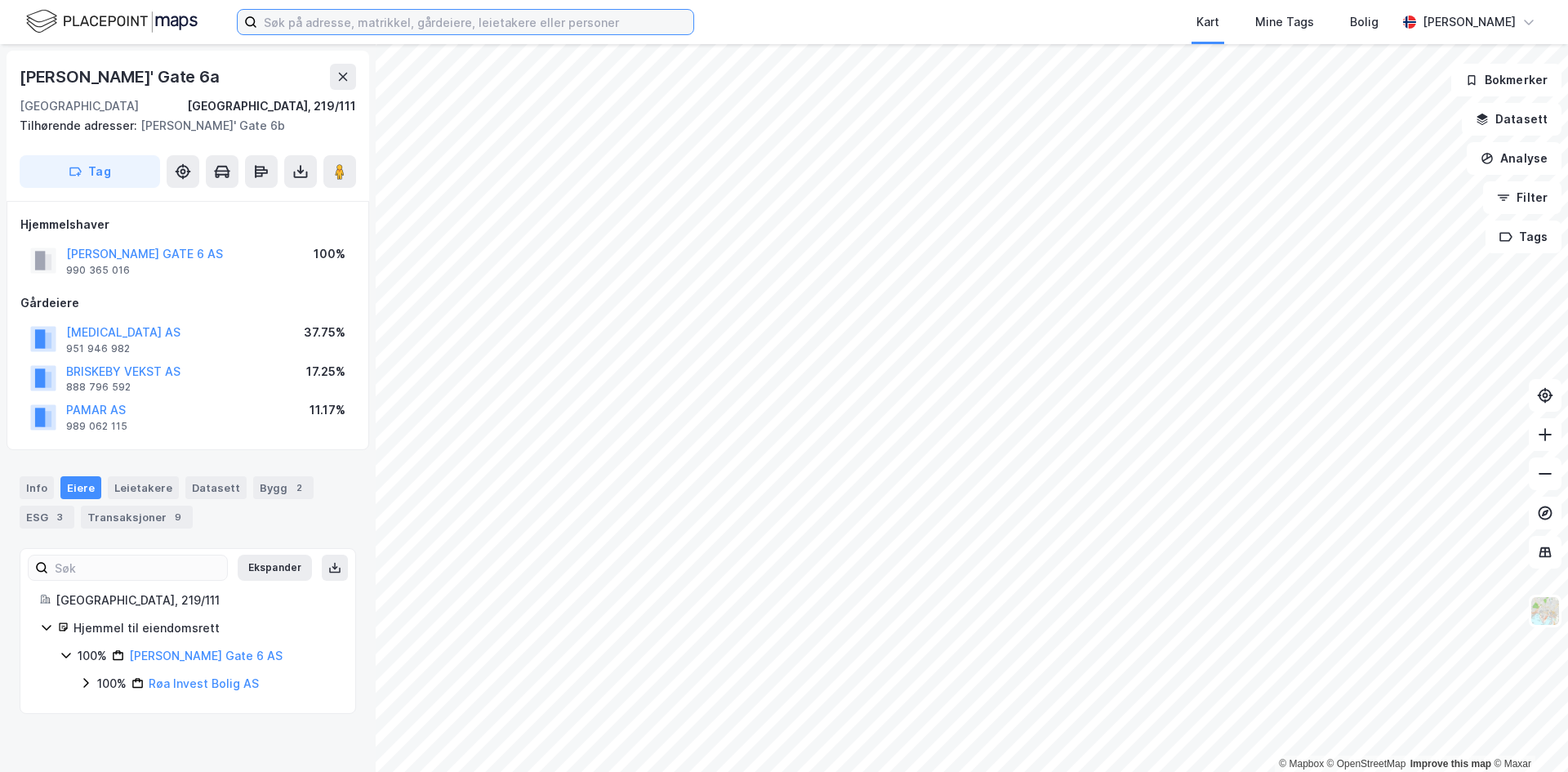
click at [428, 24] on input at bounding box center [475, 22] width 436 height 24
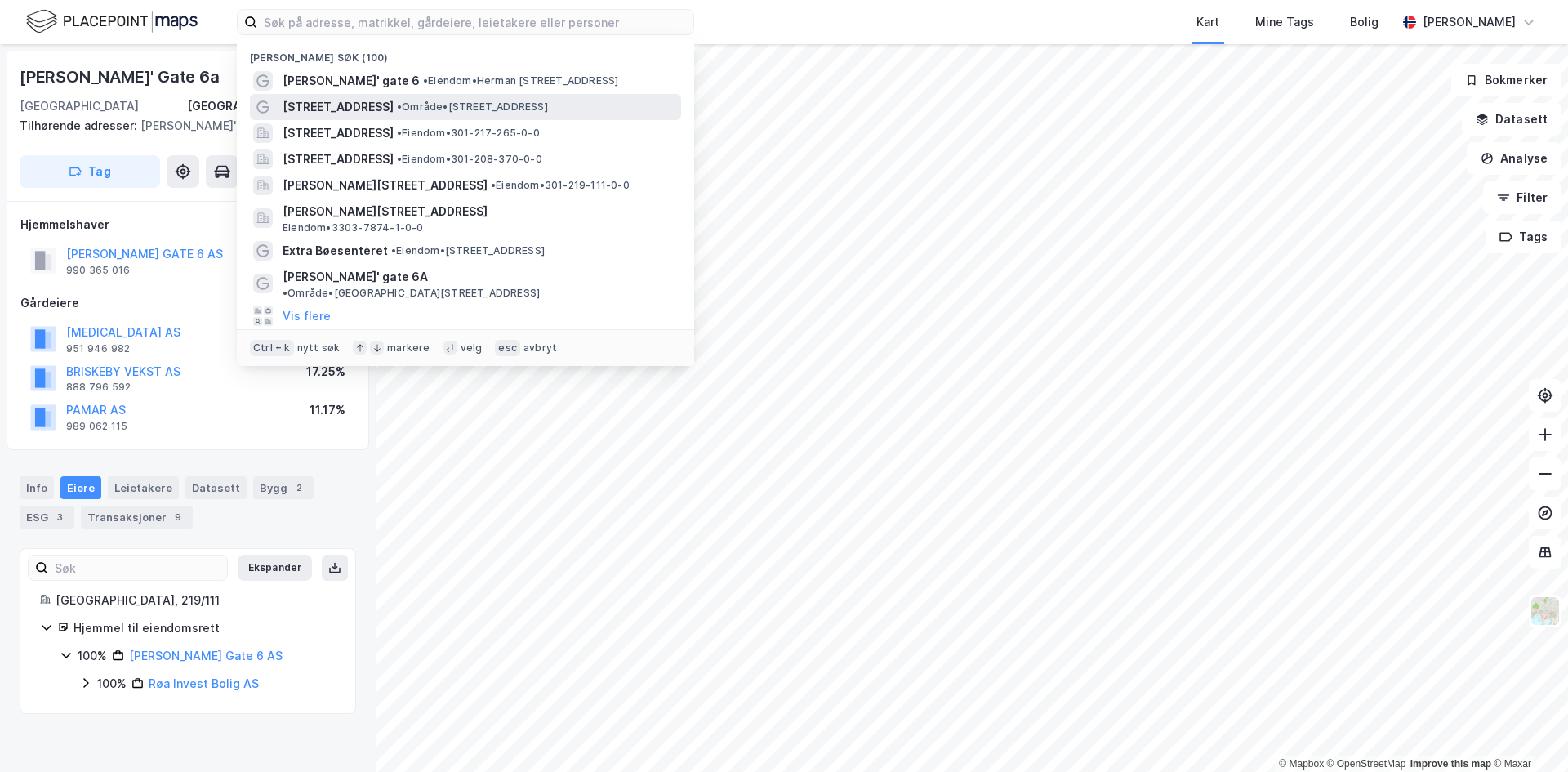
click at [397, 107] on span "• Område • [STREET_ADDRESS]" at bounding box center [472, 107] width 152 height 13
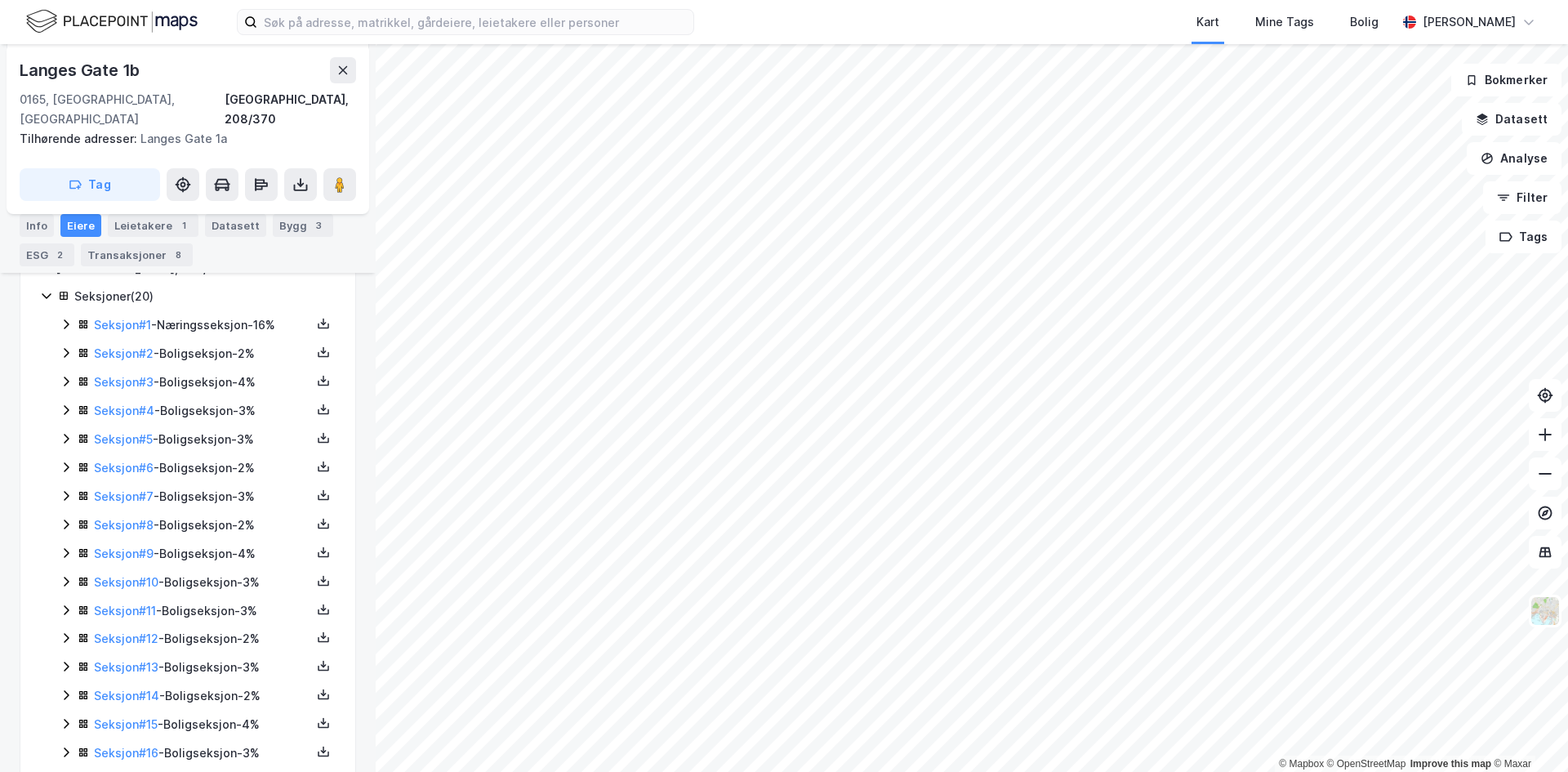
scroll to position [315, 0]
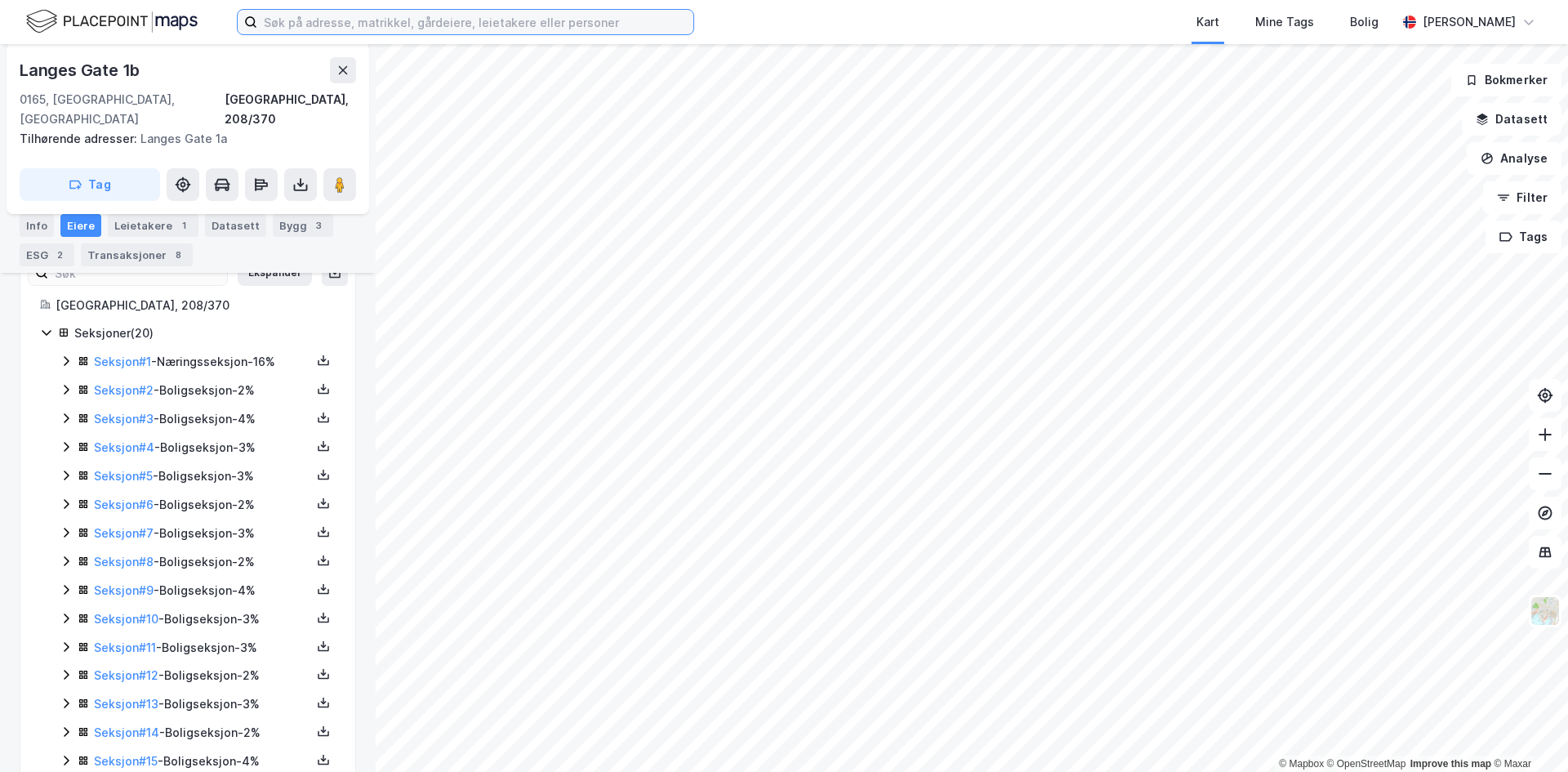
click at [410, 19] on input at bounding box center [475, 22] width 436 height 24
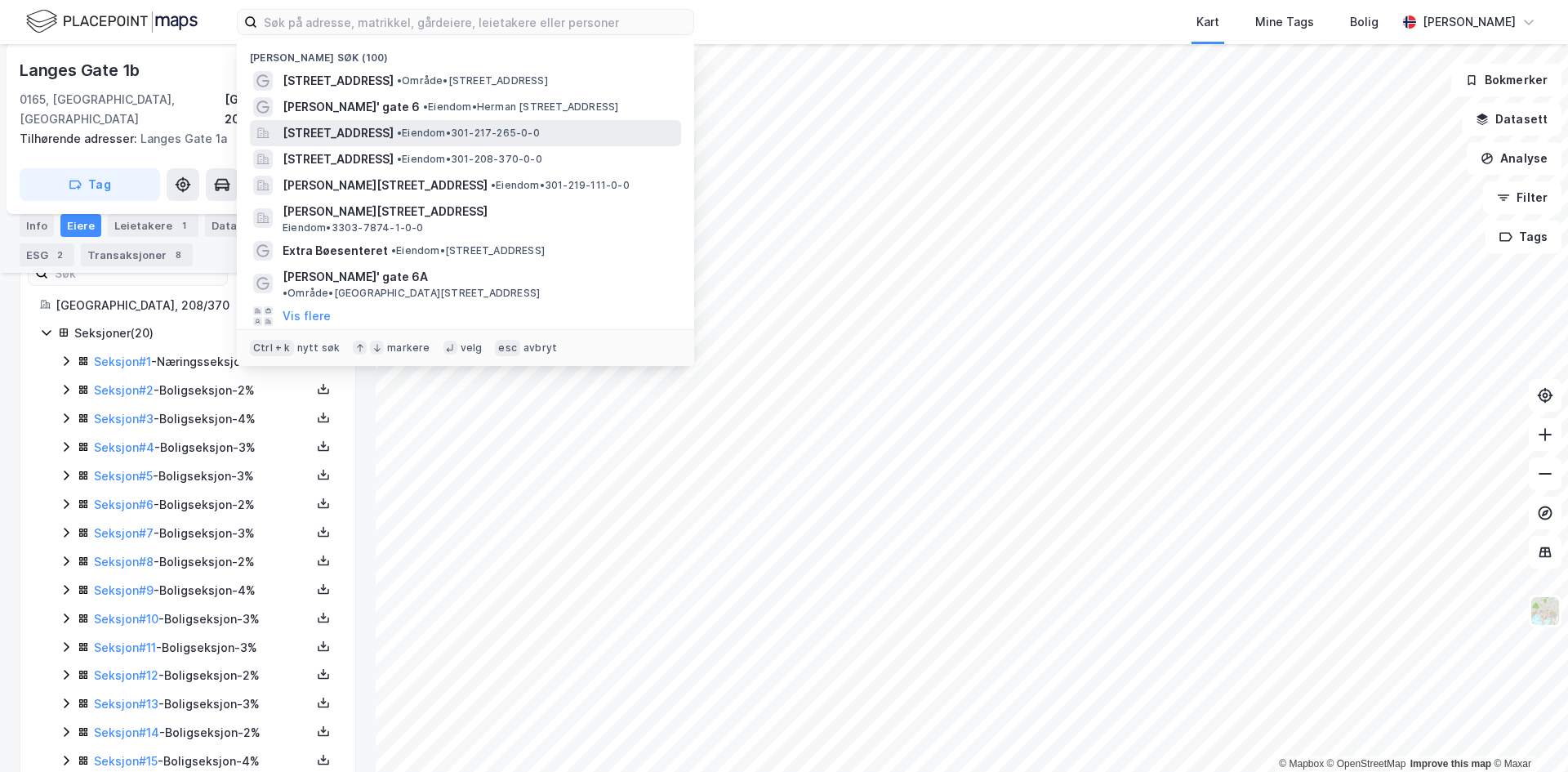
click at [329, 131] on span "[STREET_ADDRESS]" at bounding box center [338, 134] width 111 height 20
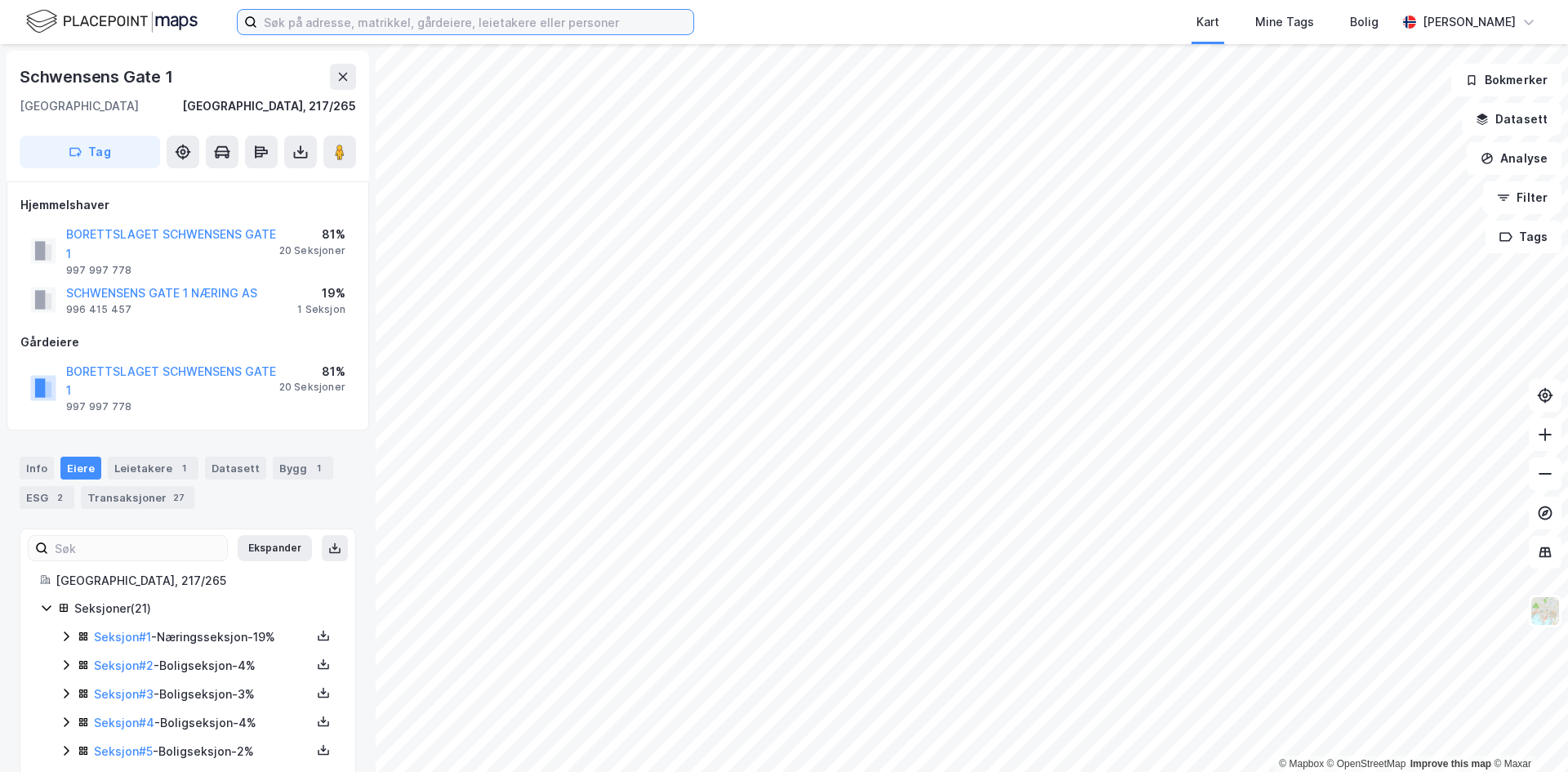
click at [385, 24] on input at bounding box center [475, 22] width 436 height 24
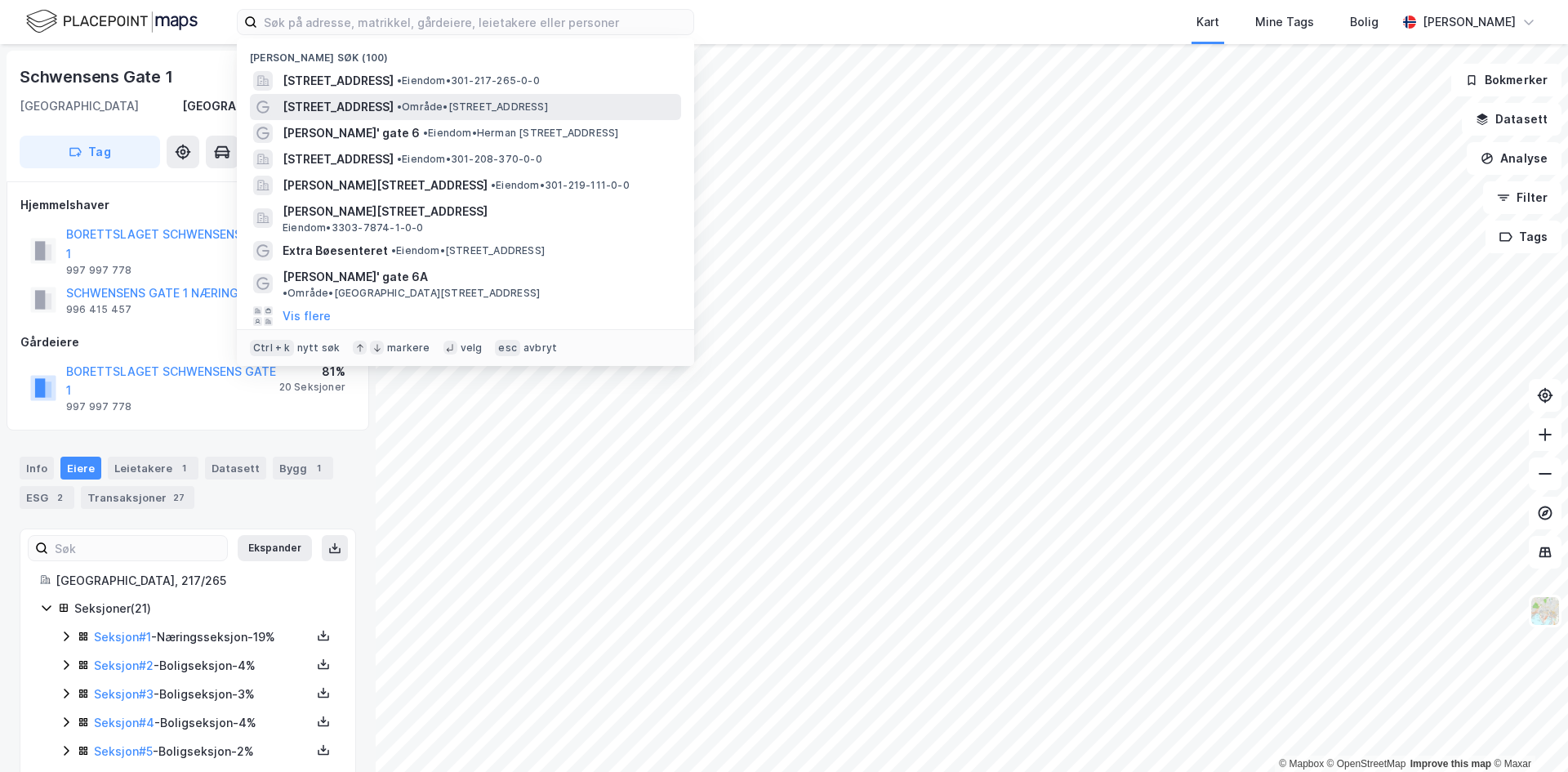
click at [334, 105] on span "[STREET_ADDRESS]" at bounding box center [338, 107] width 111 height 20
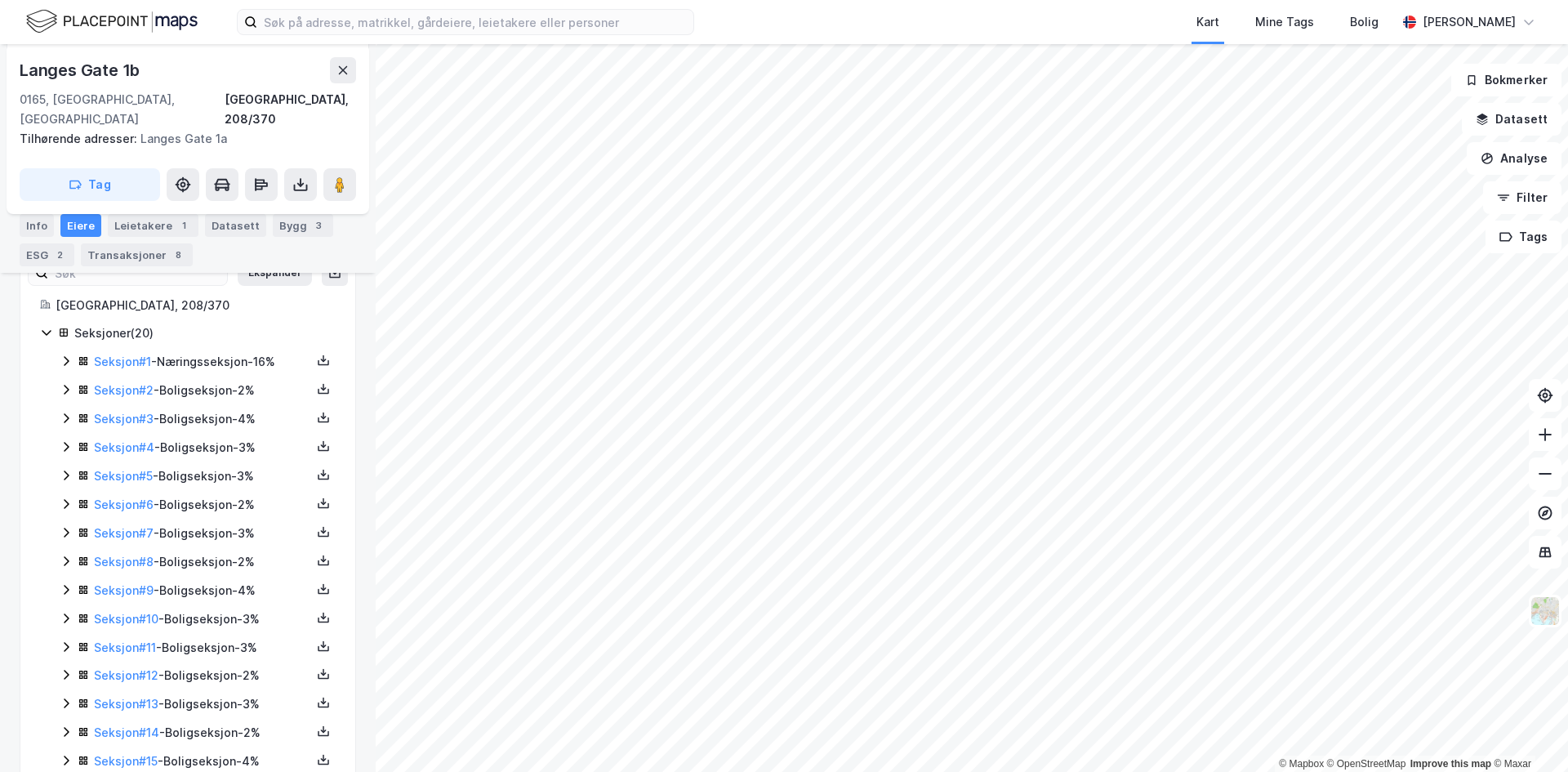
scroll to position [478, 0]
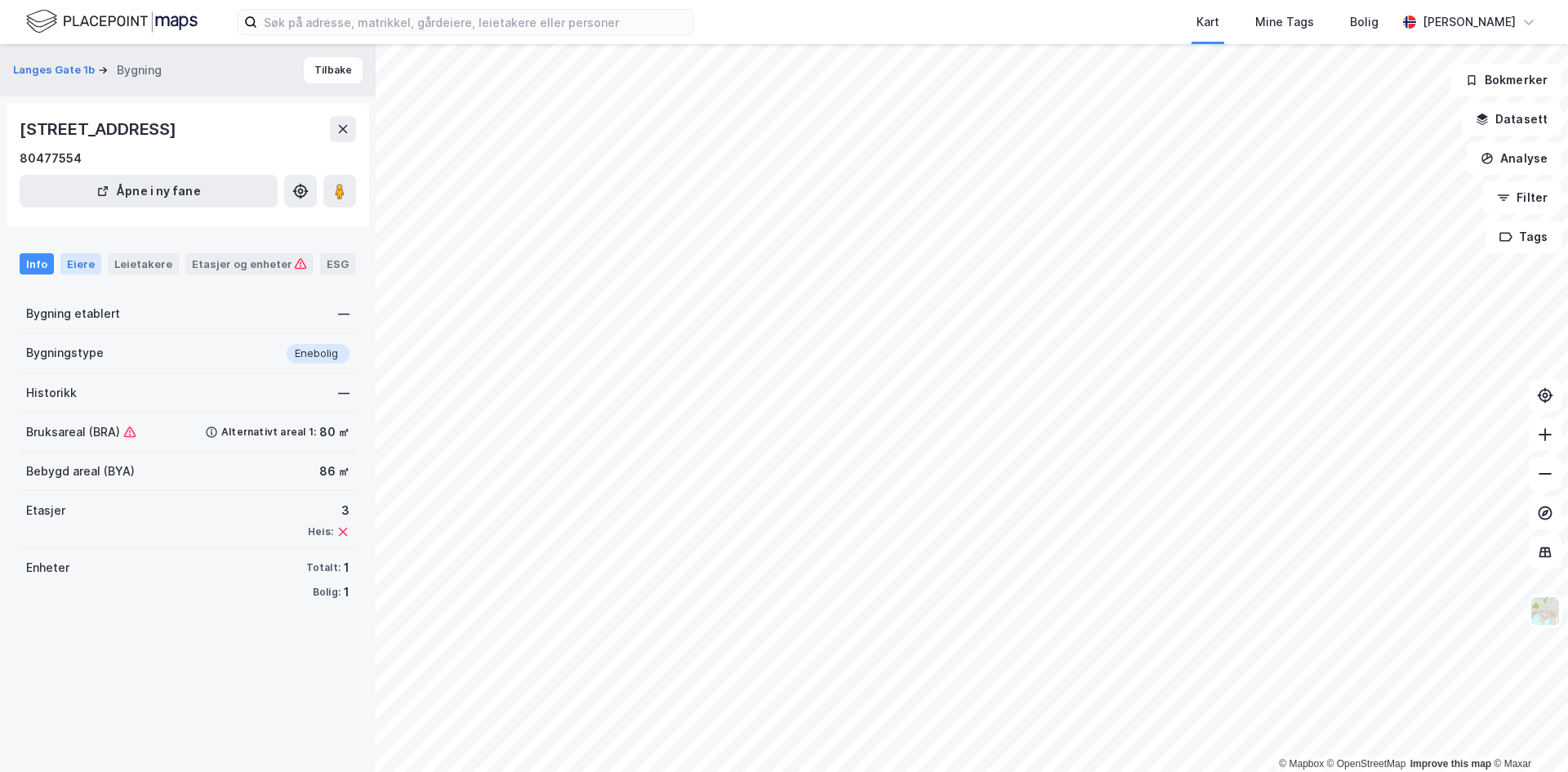
click at [80, 264] on div "Eiere" at bounding box center [81, 264] width 41 height 22
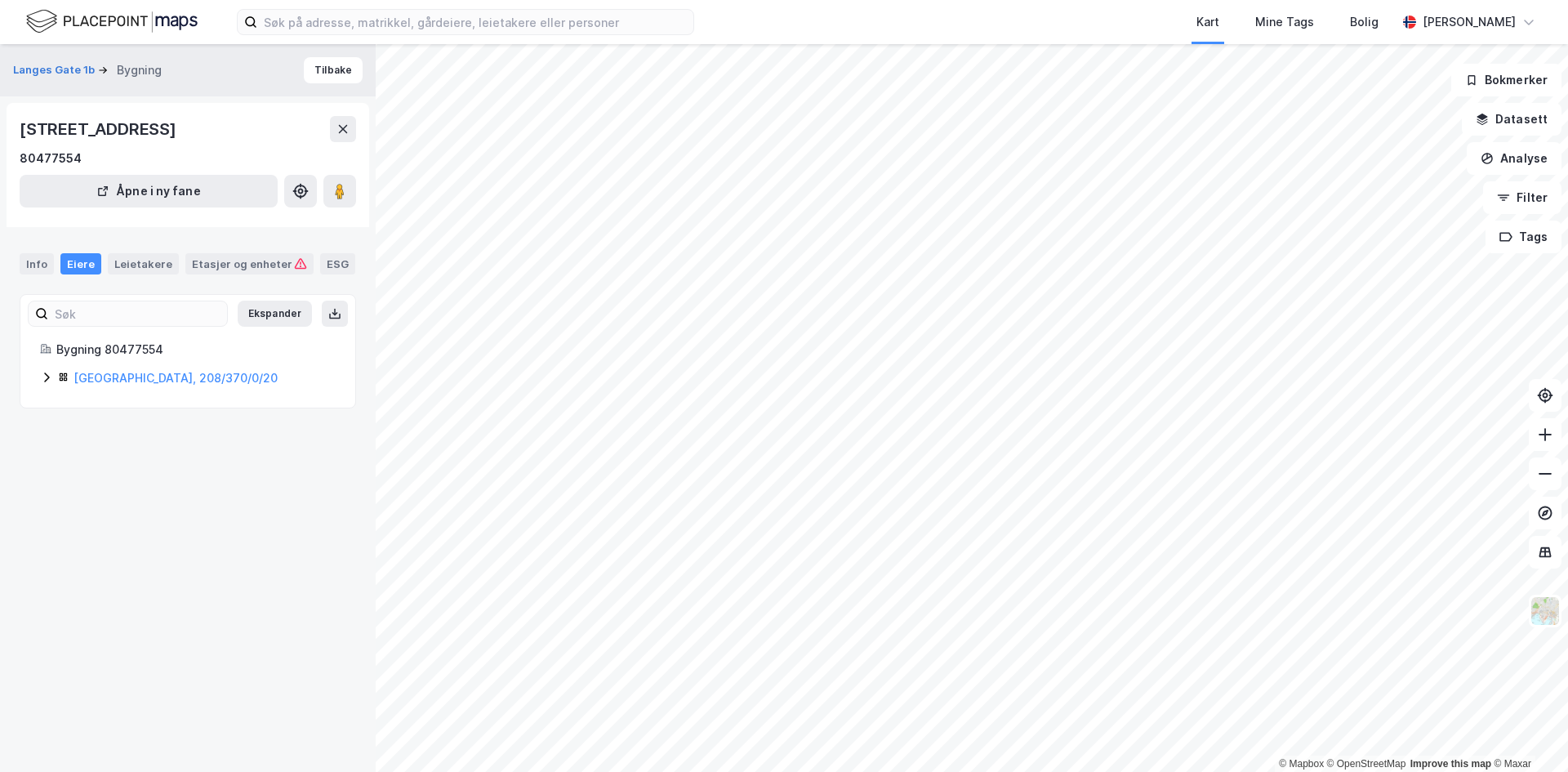
click at [50, 378] on icon at bounding box center [47, 377] width 13 height 13
click at [320, 76] on button "Tilbake" at bounding box center [334, 70] width 59 height 26
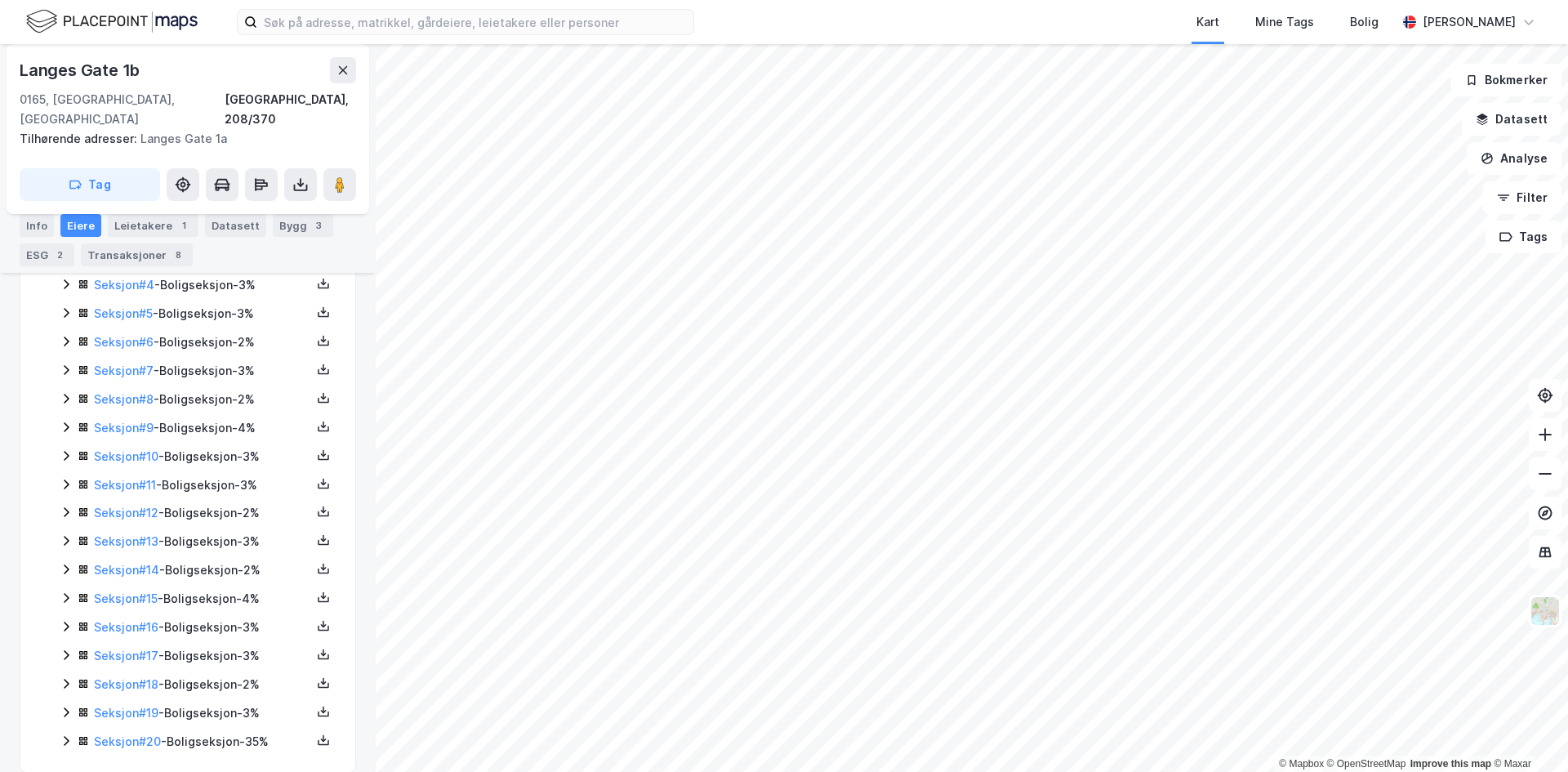
scroll to position [478, 0]
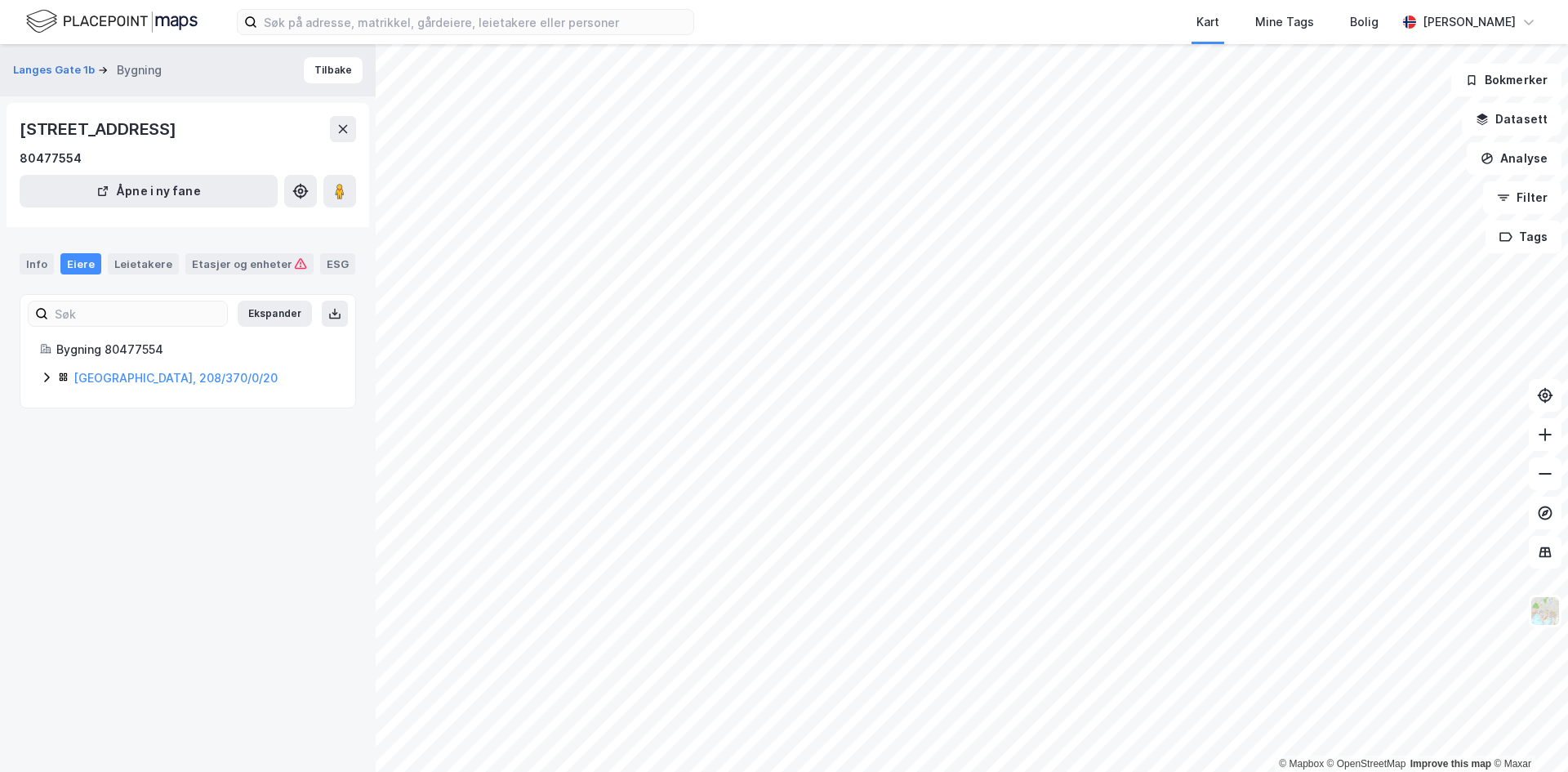
click at [374, 4] on div "Kart Mine Tags Bolig [PERSON_NAME]" at bounding box center [784, 22] width 1568 height 44
click at [374, 12] on input at bounding box center [475, 22] width 436 height 24
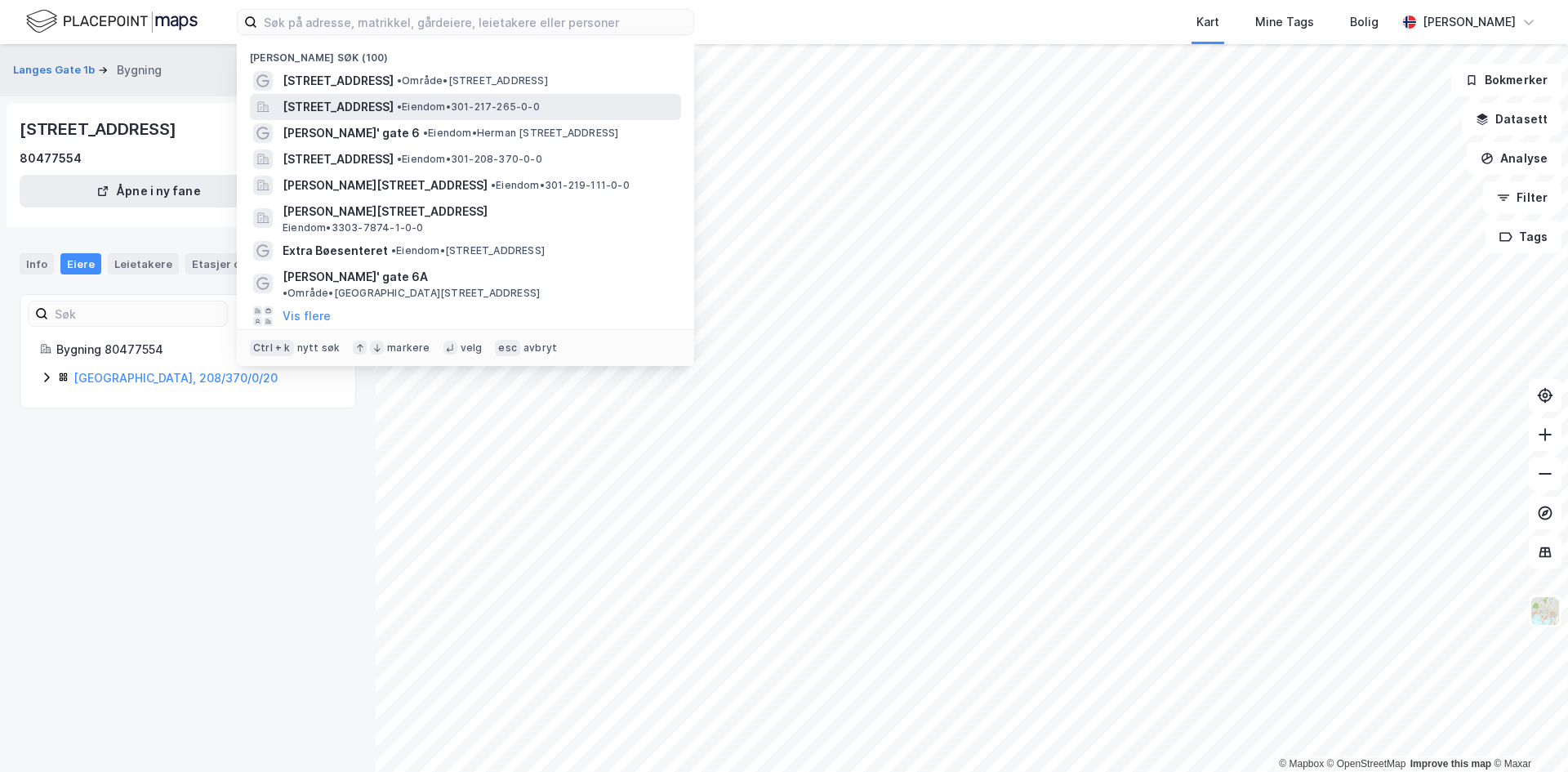
click at [311, 108] on span "[STREET_ADDRESS]" at bounding box center [338, 107] width 111 height 20
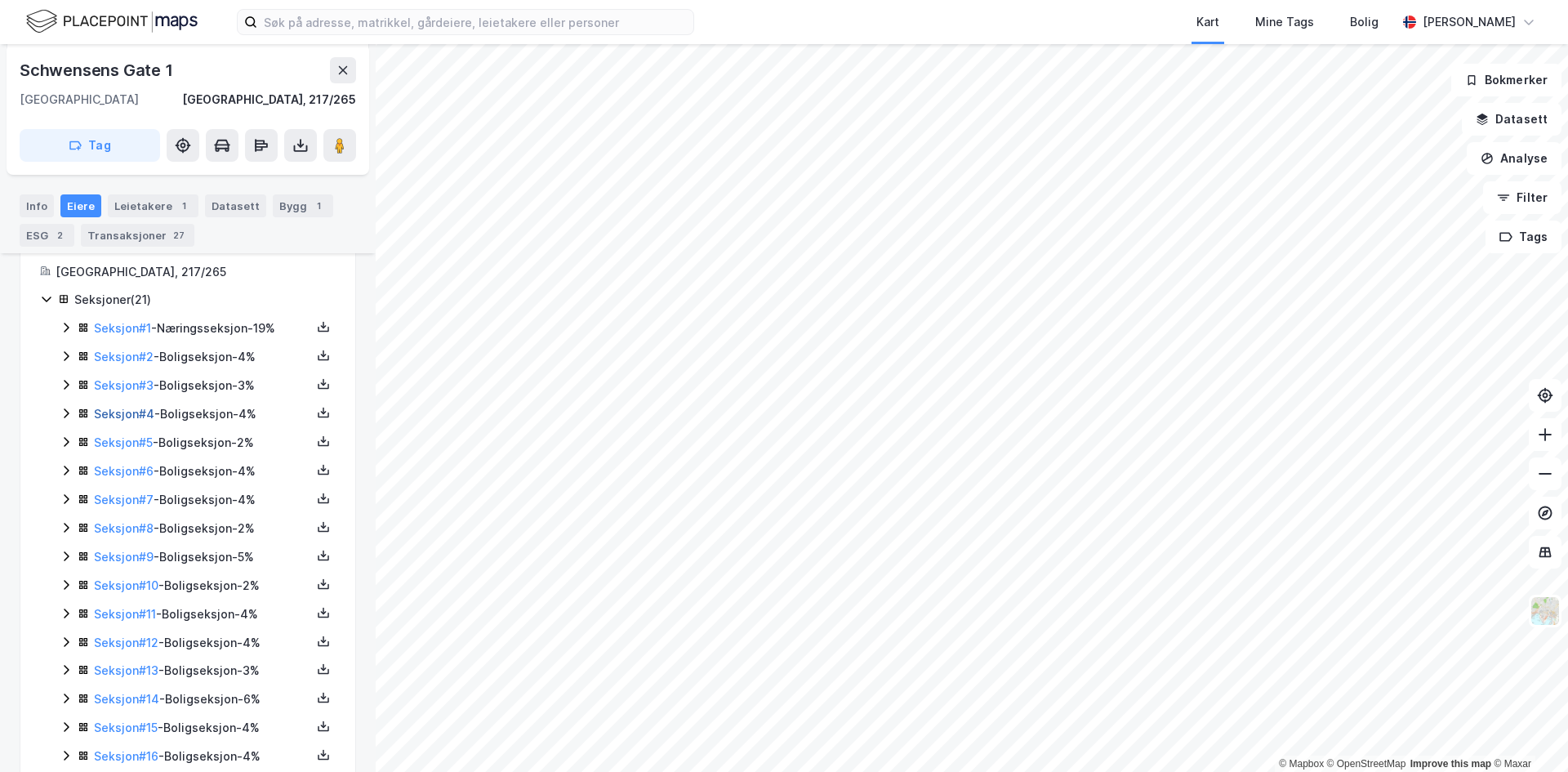
scroll to position [203, 0]
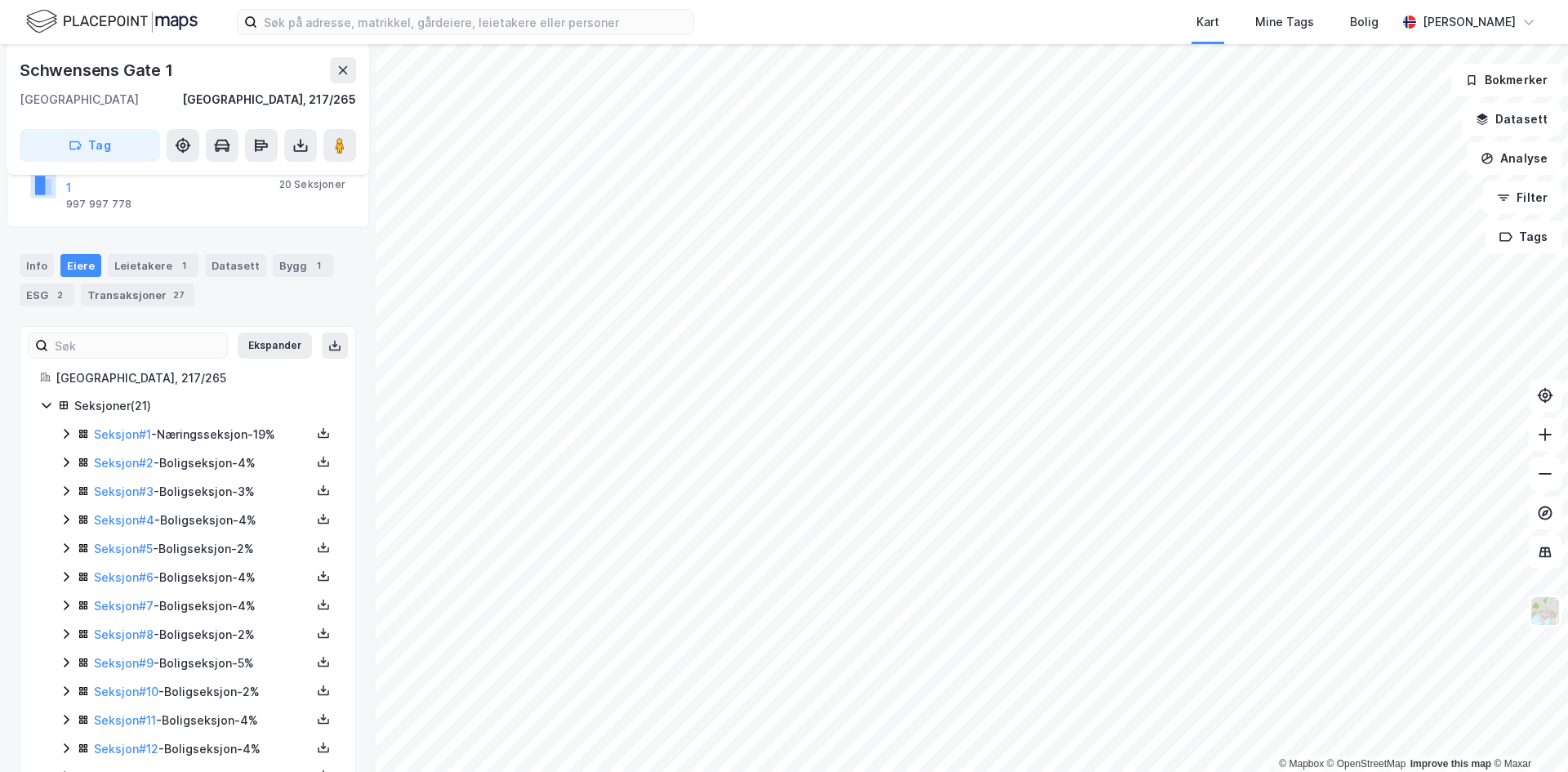
click at [228, 454] on div "Seksjon # 2 - Boligseksjon - 4%" at bounding box center [203, 464] width 217 height 20
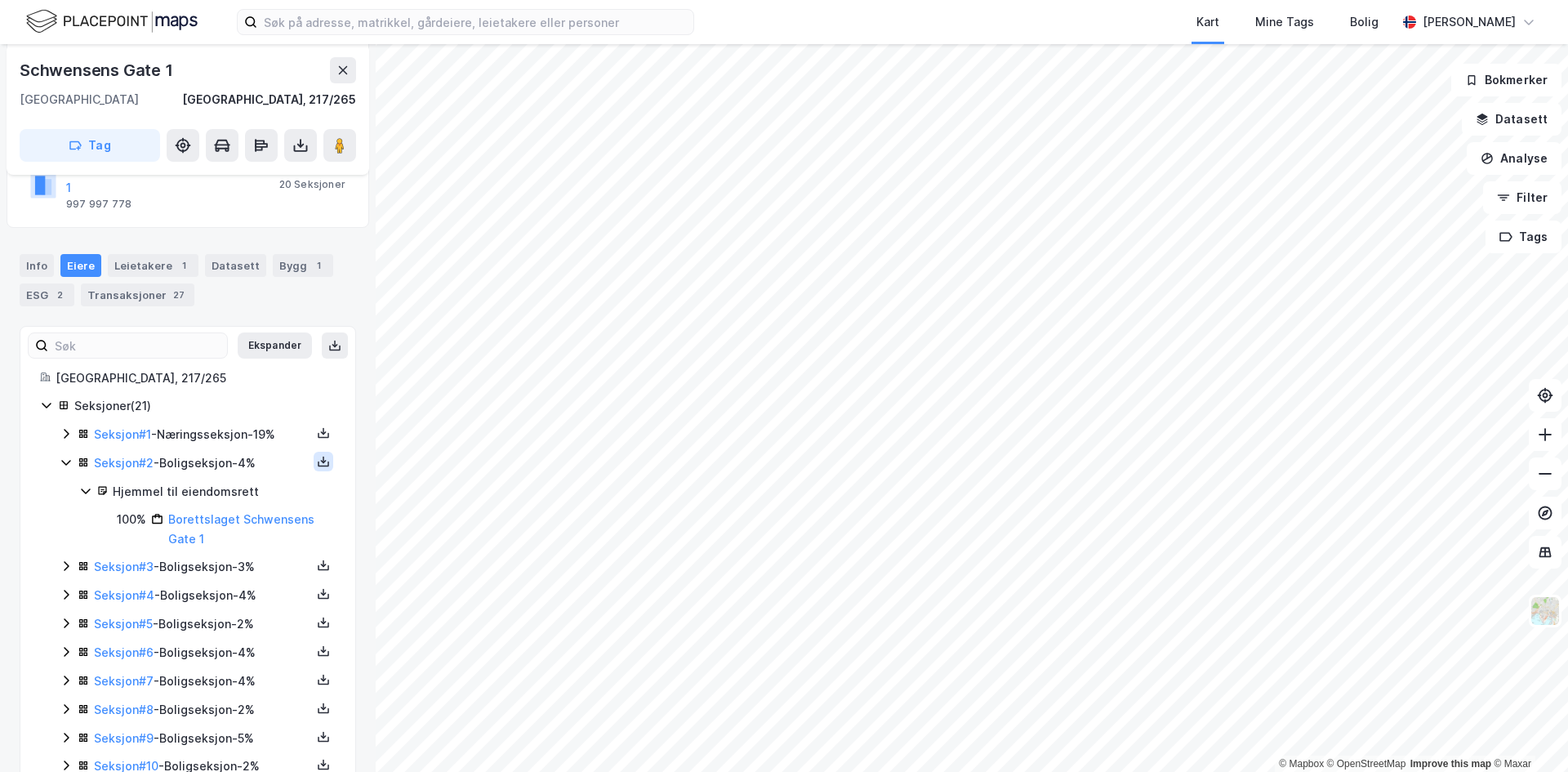
click at [314, 452] on button at bounding box center [324, 462] width 20 height 20
click at [229, 403] on div "Grunnbok" at bounding box center [224, 412] width 55 height 20
drag, startPoint x: 316, startPoint y: 437, endPoint x: 310, endPoint y: 428, distance: 10.8
click at [315, 454] on div "Seksjon # 2 - Boligseksjon - 4% Hjemmel til eiendomsrett 100% Borettslaget Schw…" at bounding box center [198, 501] width 276 height 96
click at [316, 455] on icon at bounding box center [323, 461] width 13 height 13
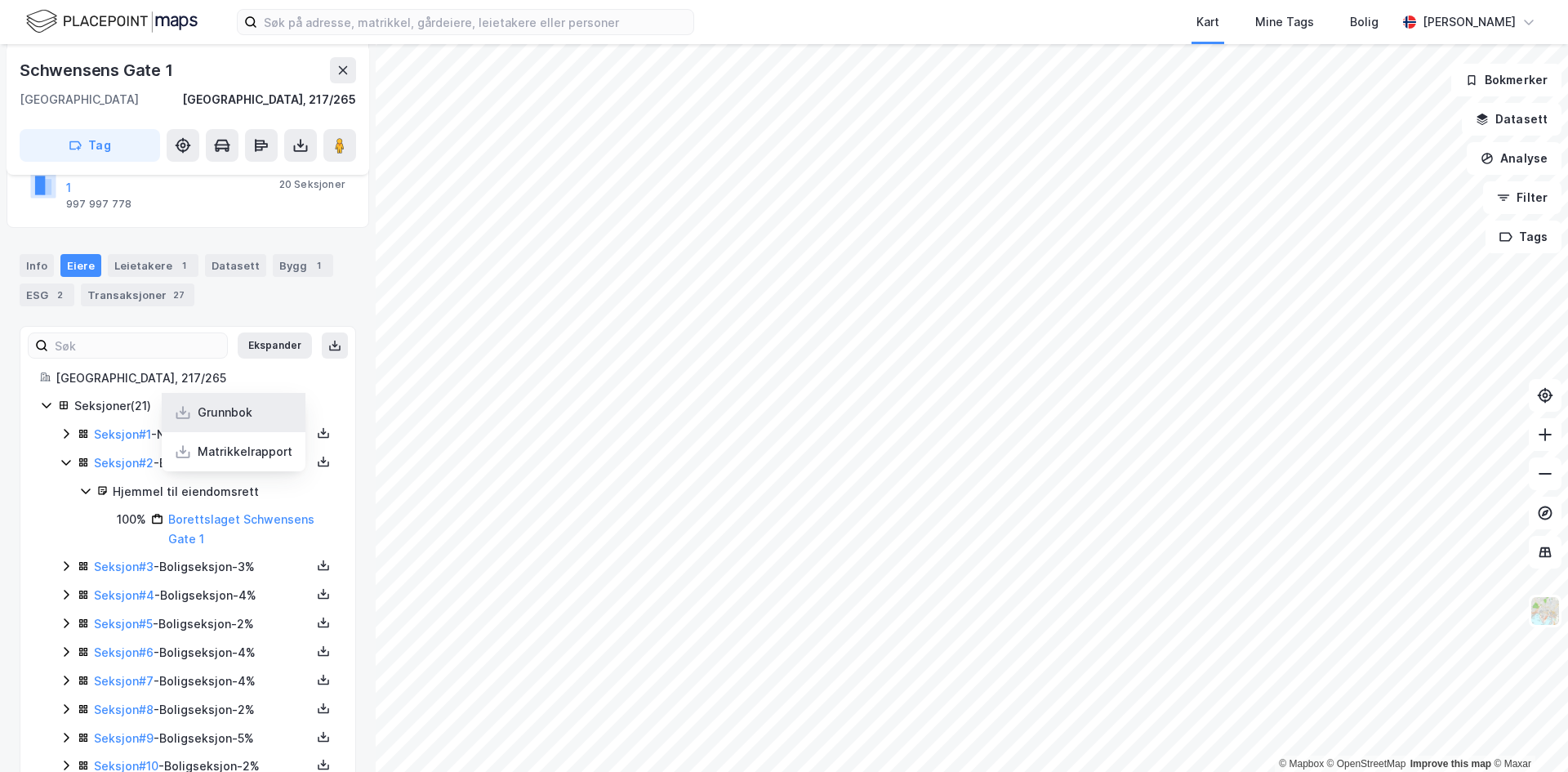
click at [230, 403] on div "Grunnbok" at bounding box center [224, 412] width 55 height 20
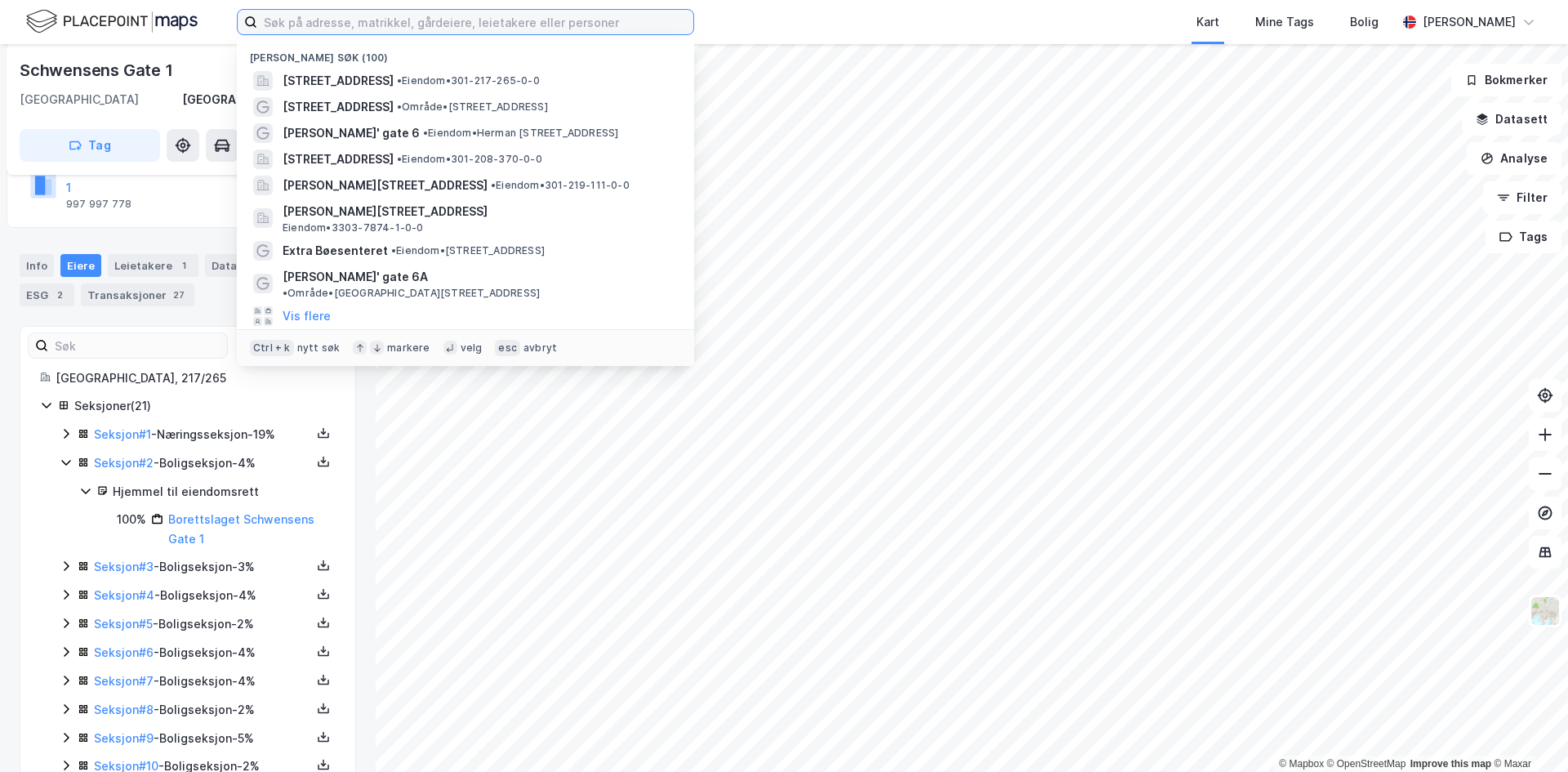
click at [316, 22] on input at bounding box center [475, 22] width 436 height 24
click at [337, 105] on span "[STREET_ADDRESS]" at bounding box center [338, 107] width 111 height 20
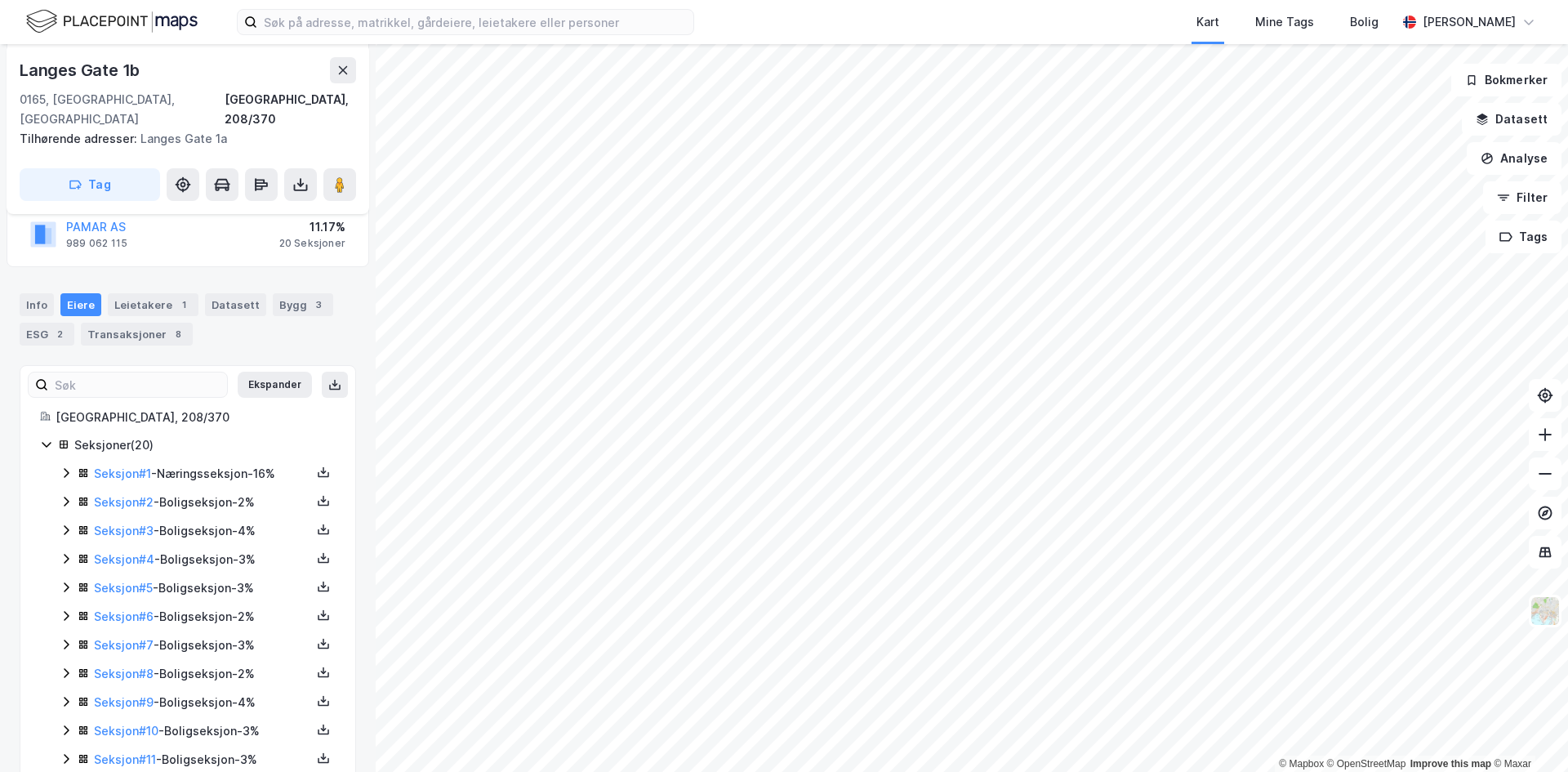
scroll to position [478, 0]
